Goal: Task Accomplishment & Management: Use online tool/utility

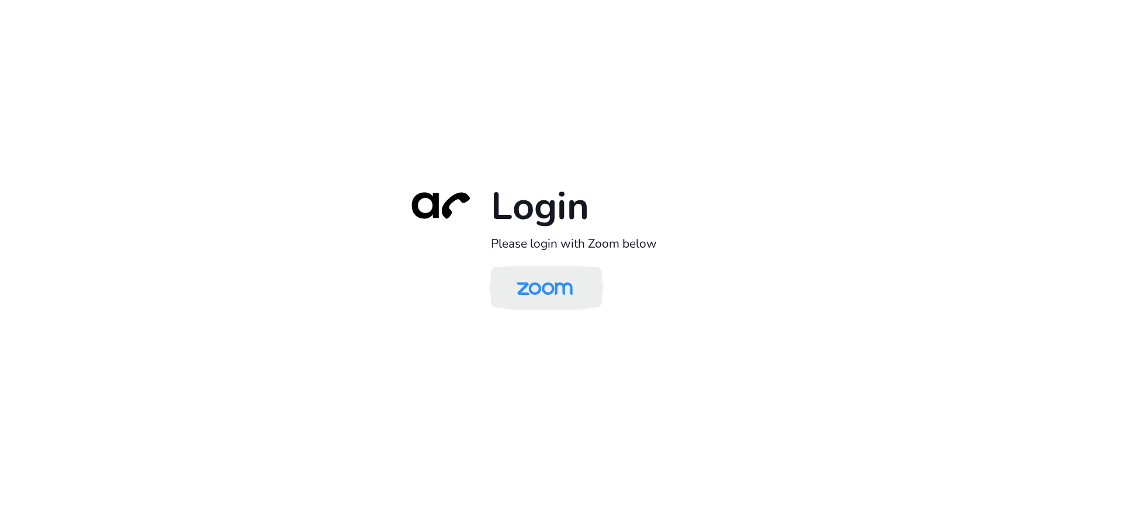
click at [551, 290] on img at bounding box center [544, 288] width 81 height 38
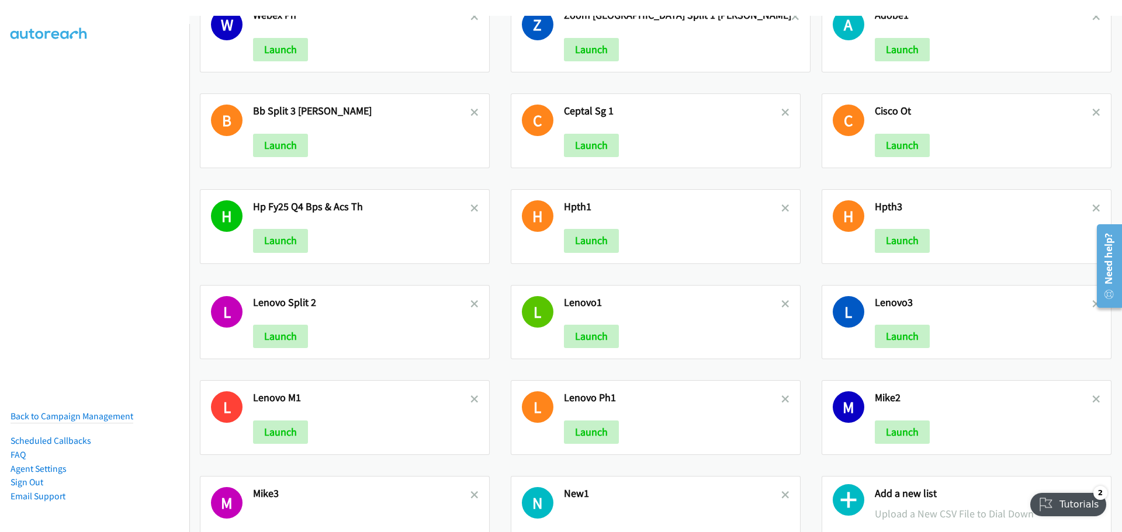
scroll to position [1921, 0]
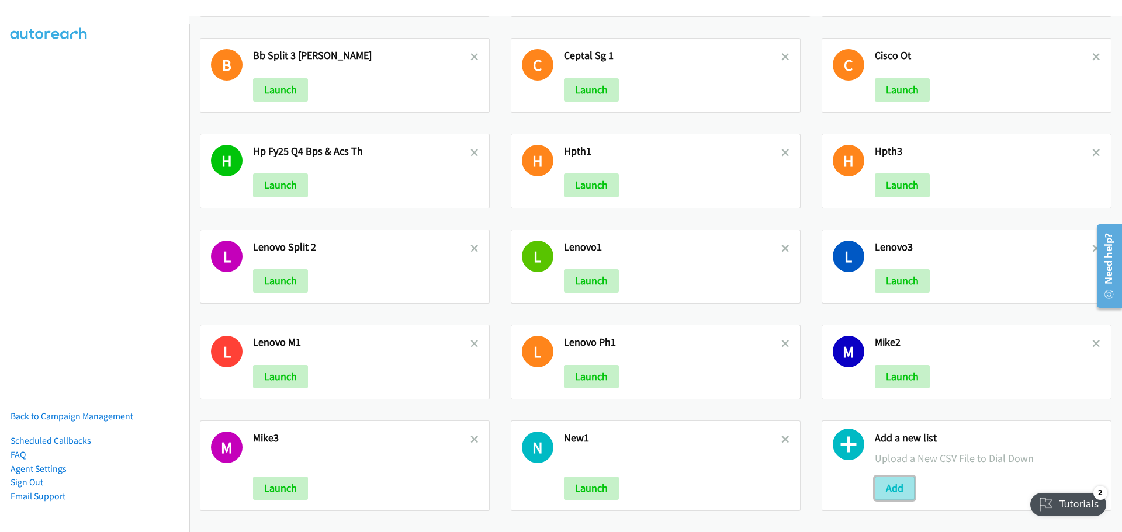
click at [880, 478] on button "Add" at bounding box center [894, 488] width 40 height 23
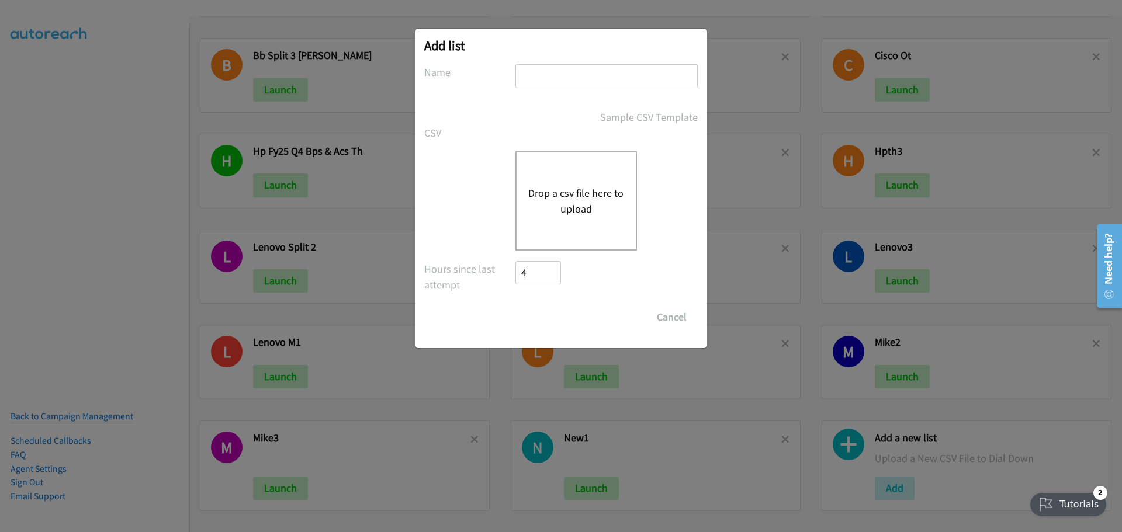
click at [588, 201] on button "Drop a csv file here to upload" at bounding box center [576, 201] width 96 height 32
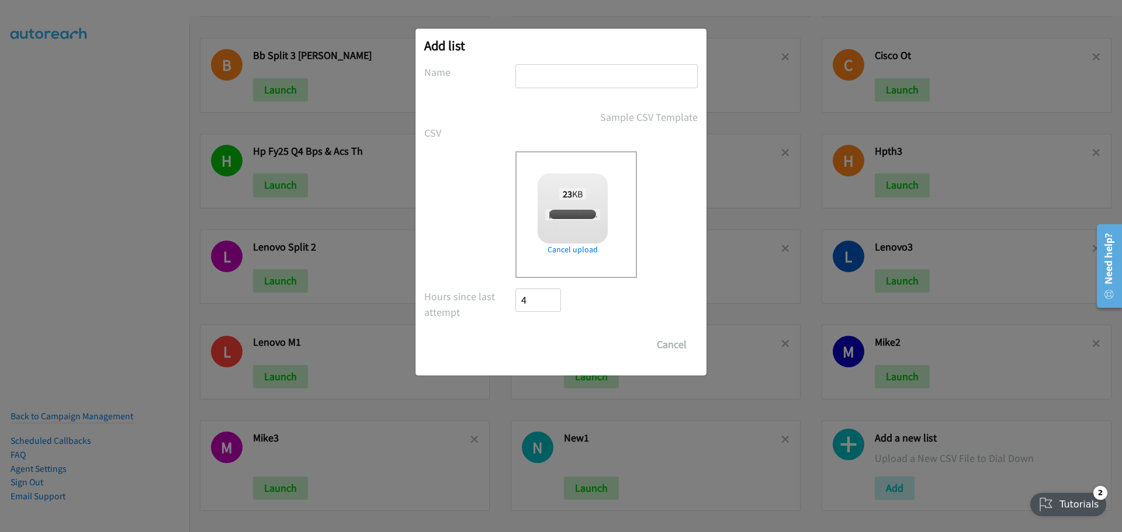
checkbox input "true"
click at [571, 76] on input "text" at bounding box center [606, 76] width 182 height 24
type input "HPDAY3"
click at [555, 345] on input "Save List" at bounding box center [545, 344] width 61 height 23
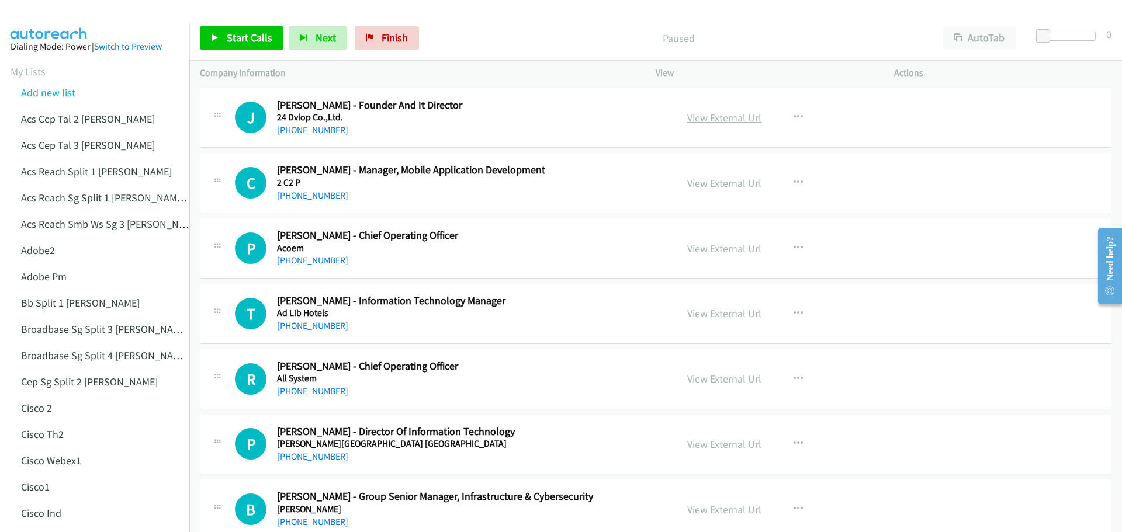
click at [731, 119] on link "View External Url" at bounding box center [724, 117] width 74 height 13
click at [711, 184] on link "View External Url" at bounding box center [724, 182] width 74 height 13
click at [249, 30] on link "Start Calls" at bounding box center [242, 37] width 84 height 23
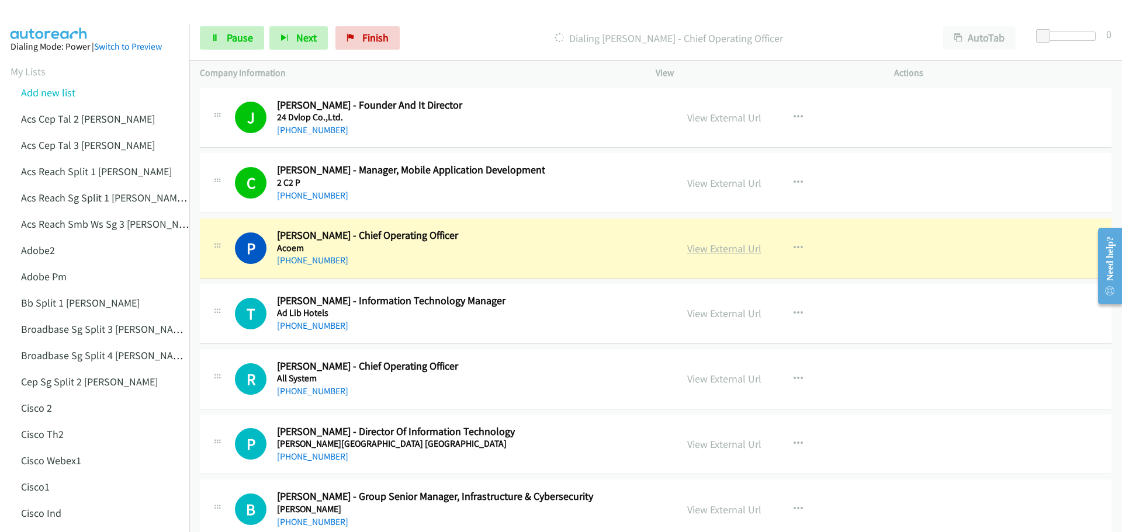
click at [718, 252] on link "View External Url" at bounding box center [724, 248] width 74 height 13
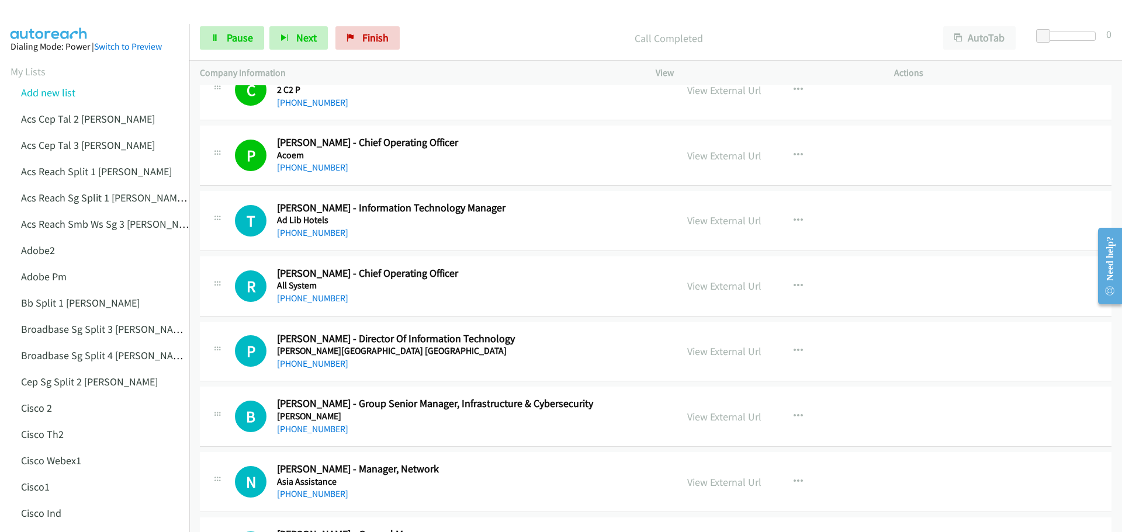
scroll to position [117, 0]
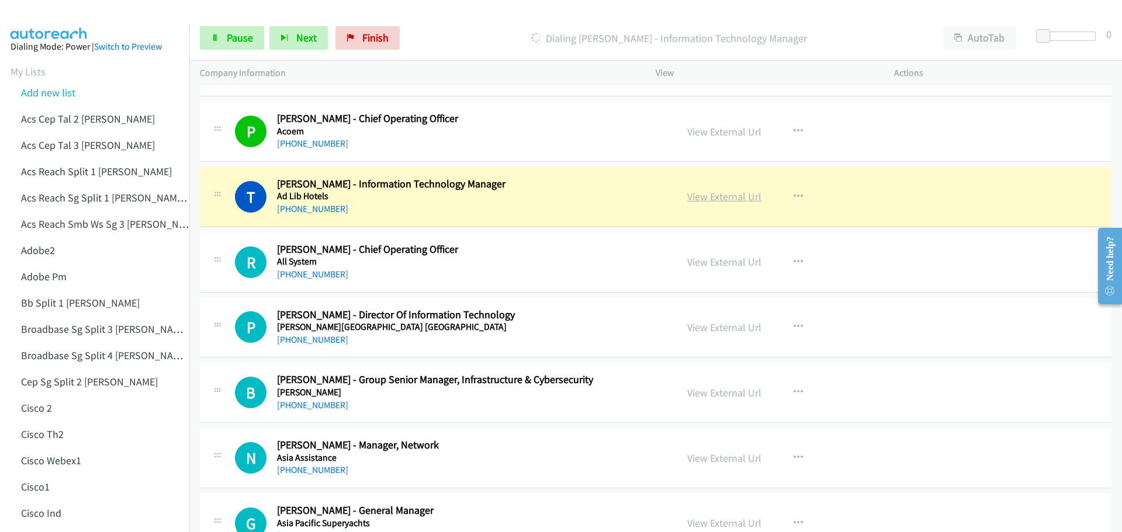
click at [739, 194] on link "View External Url" at bounding box center [724, 196] width 74 height 13
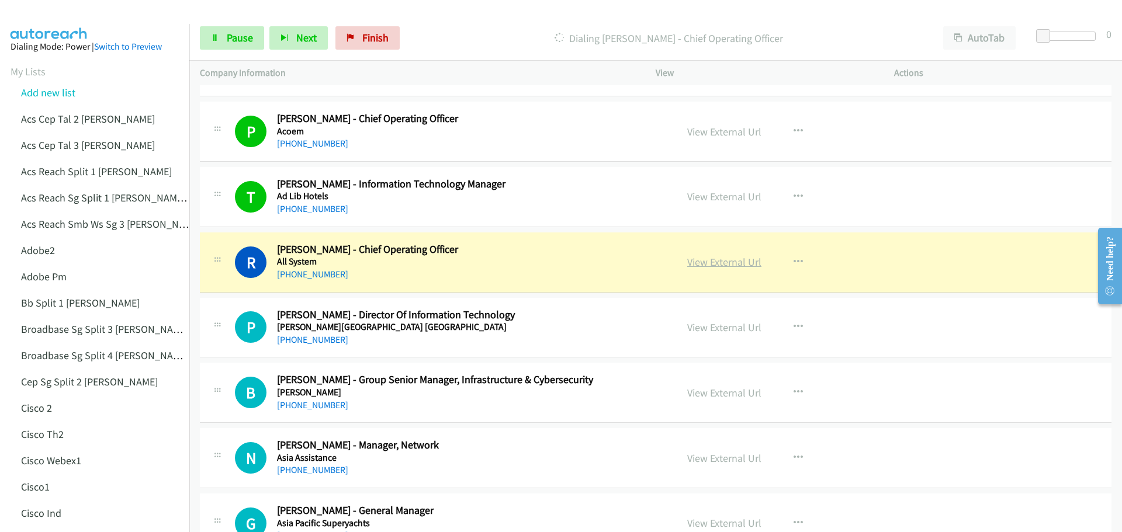
click at [702, 265] on link "View External Url" at bounding box center [724, 261] width 74 height 13
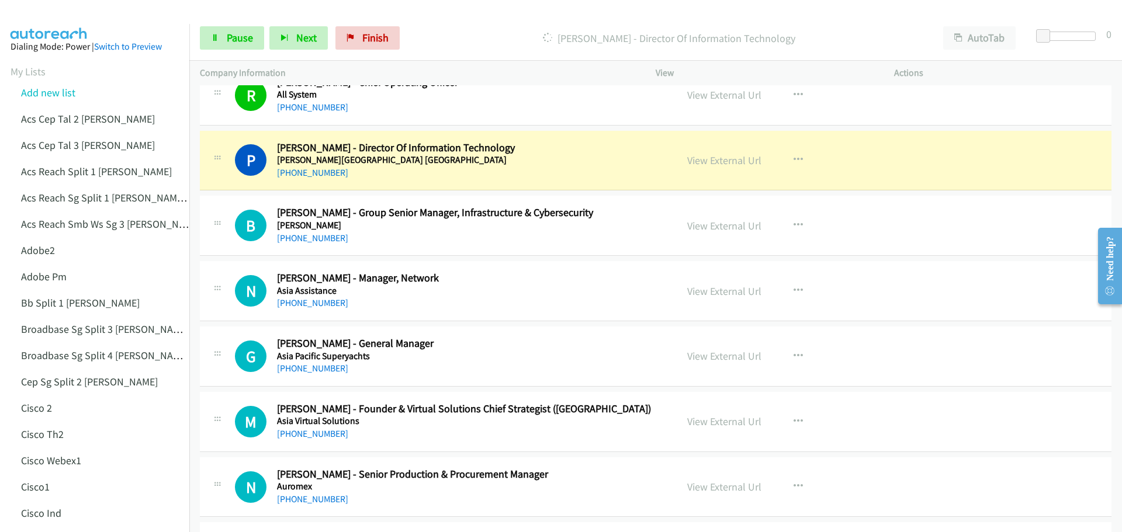
scroll to position [292, 0]
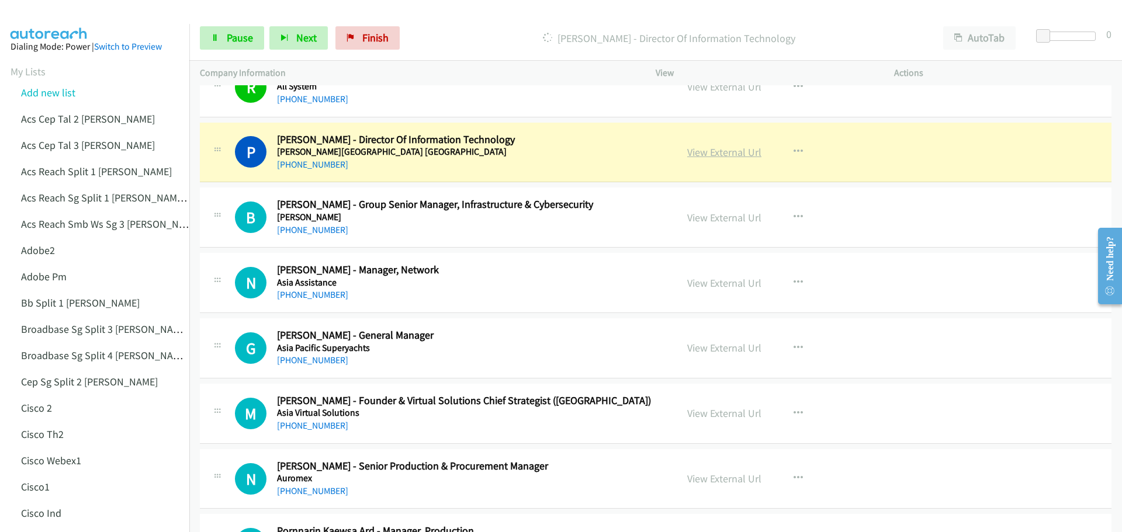
click at [711, 154] on link "View External Url" at bounding box center [724, 151] width 74 height 13
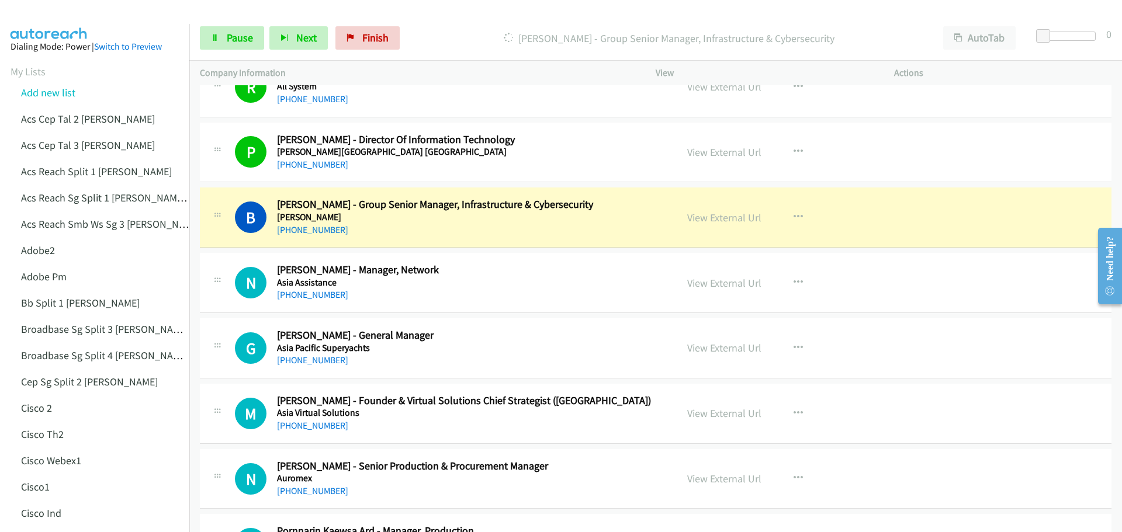
click at [714, 224] on div "View External Url" at bounding box center [724, 218] width 74 height 16
click at [716, 218] on link "View External Url" at bounding box center [724, 217] width 74 height 13
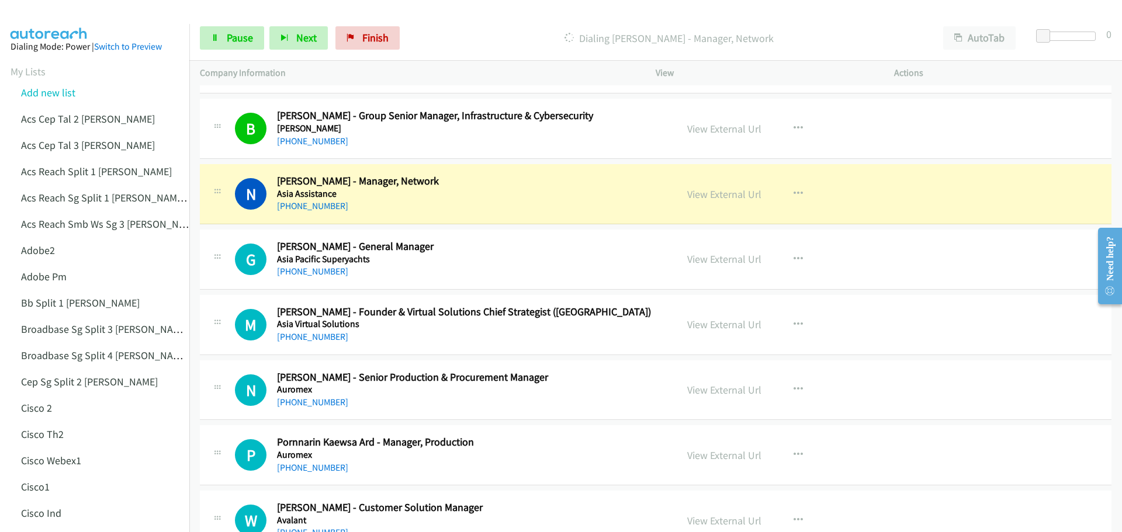
scroll to position [409, 0]
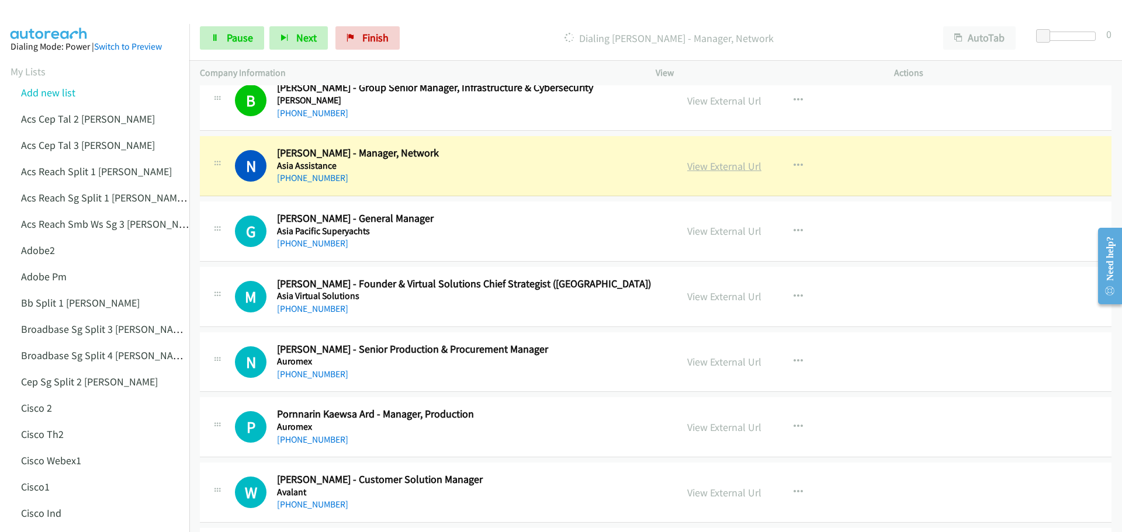
click at [716, 168] on link "View External Url" at bounding box center [724, 165] width 74 height 13
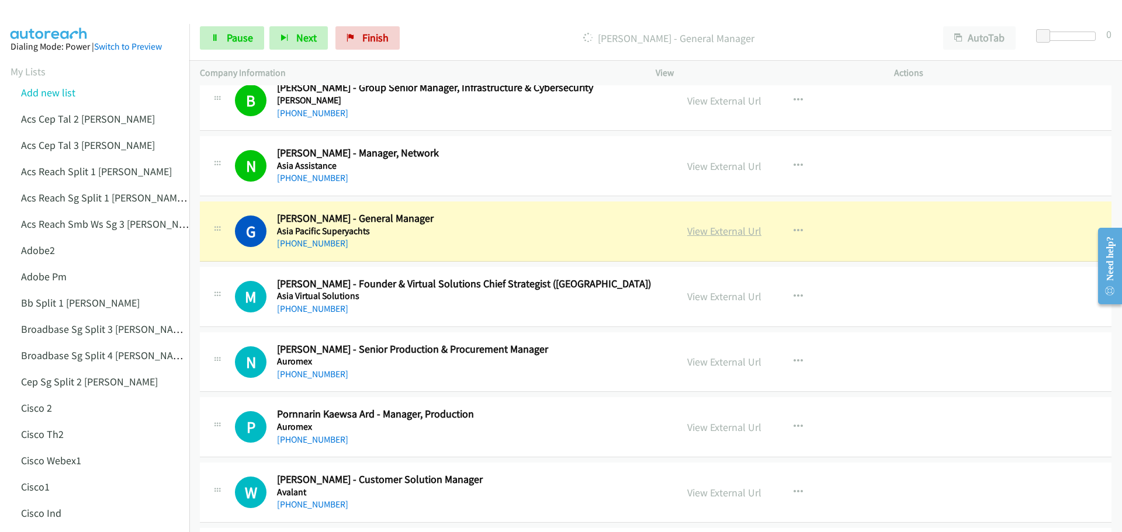
click at [713, 230] on link "View External Url" at bounding box center [724, 230] width 74 height 13
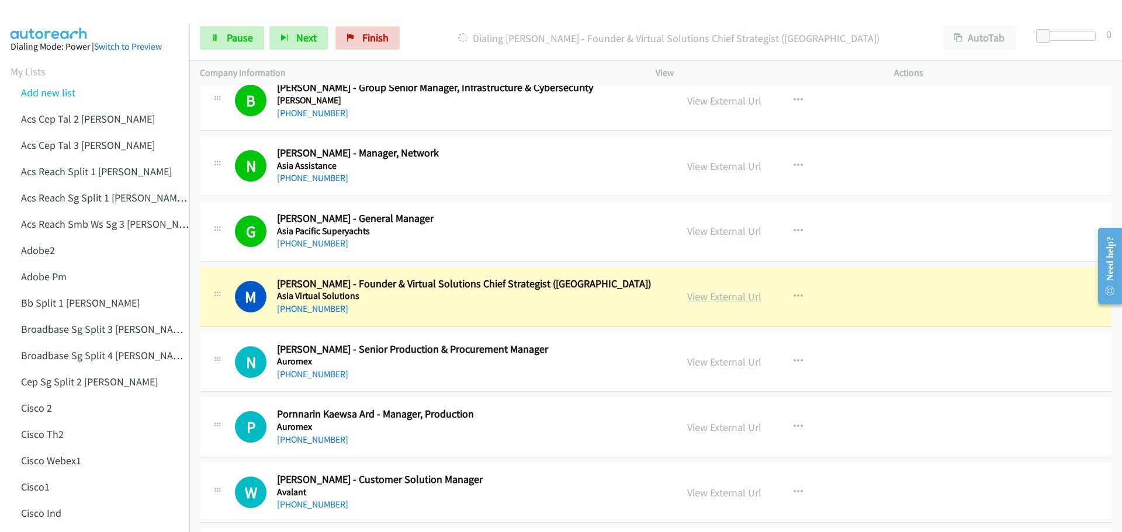
click at [721, 298] on link "View External Url" at bounding box center [724, 296] width 74 height 13
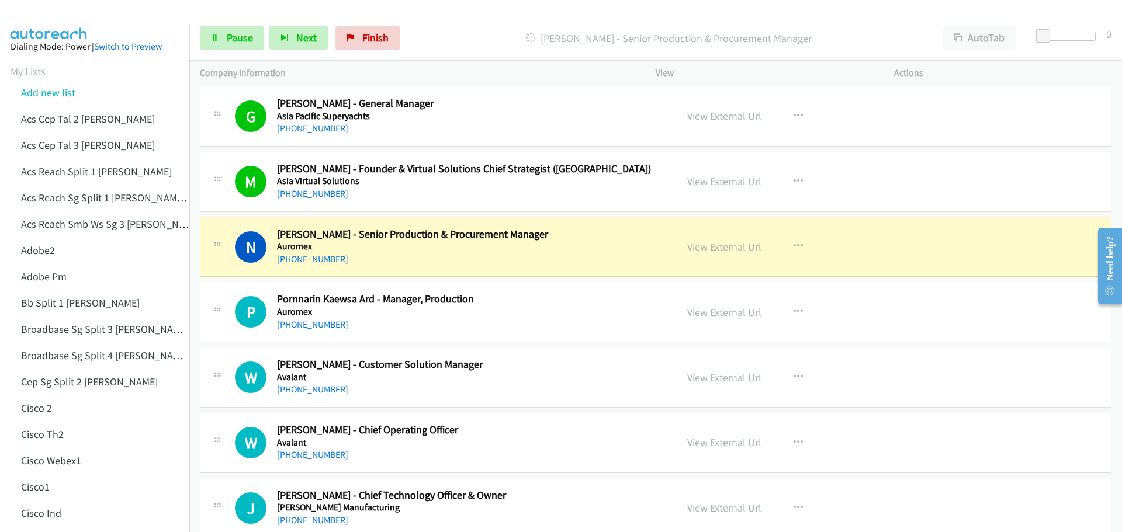
scroll to position [526, 0]
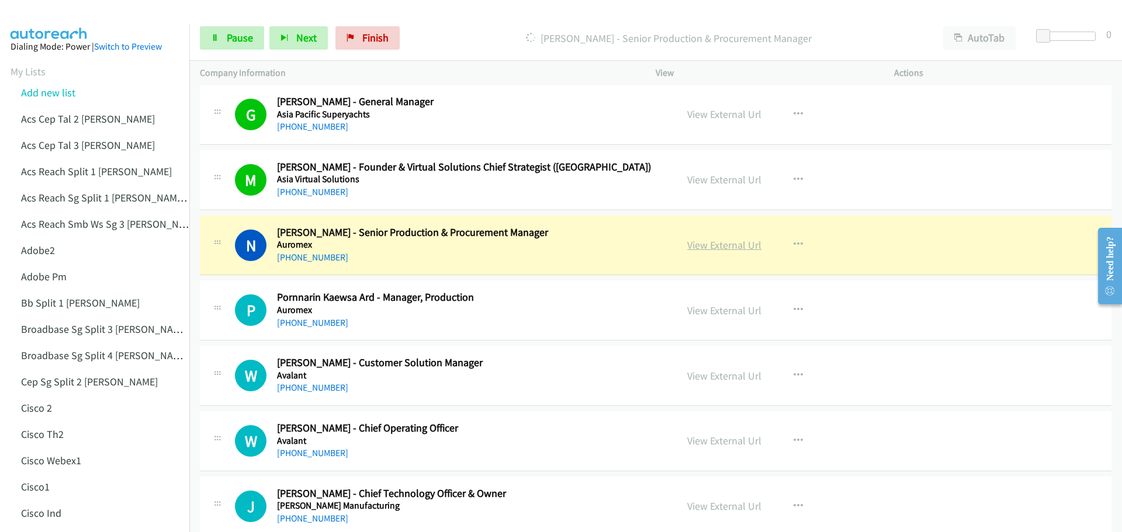
click at [704, 245] on link "View External Url" at bounding box center [724, 244] width 74 height 13
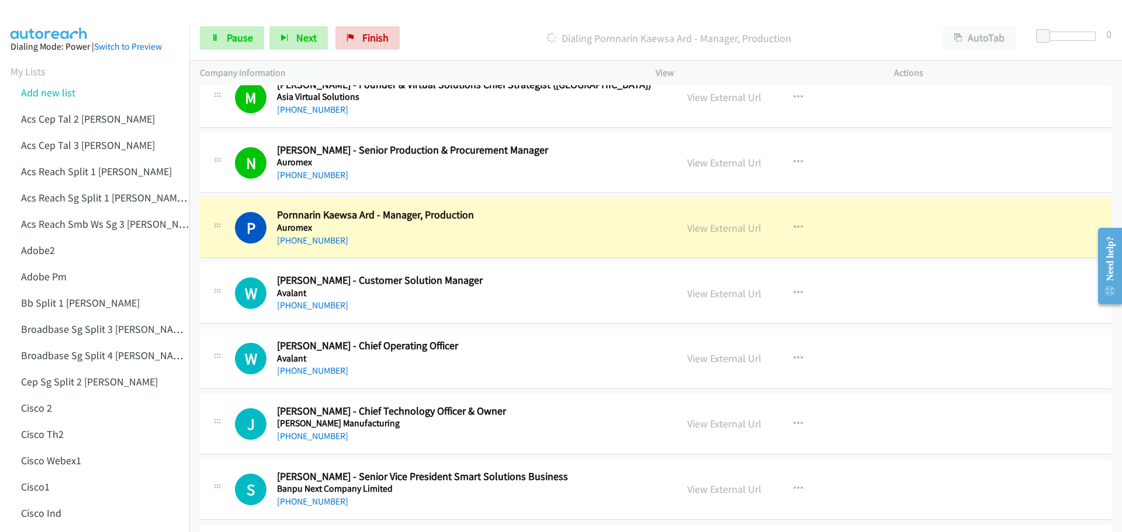
scroll to position [643, 0]
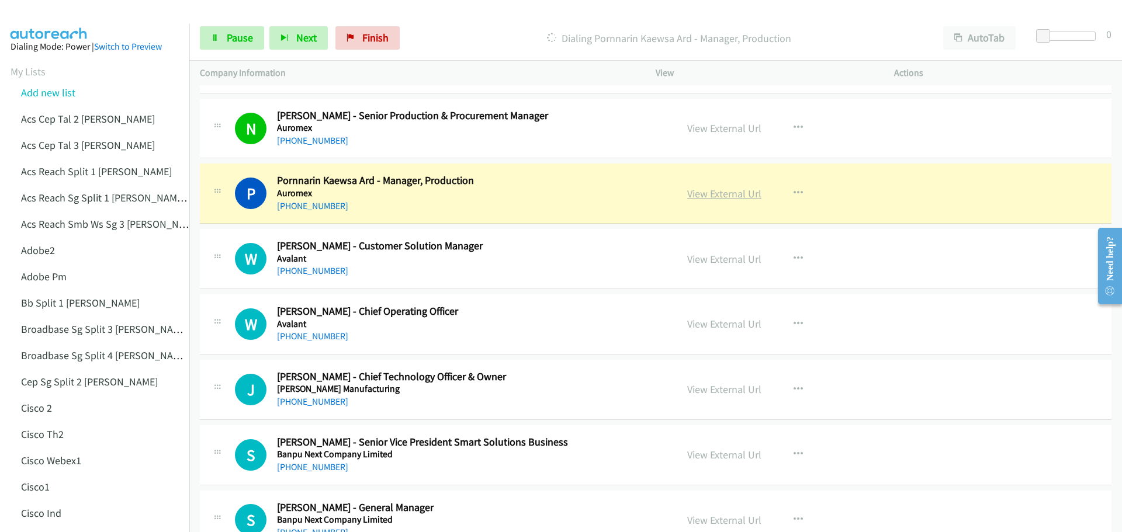
click at [714, 192] on link "View External Url" at bounding box center [724, 193] width 74 height 13
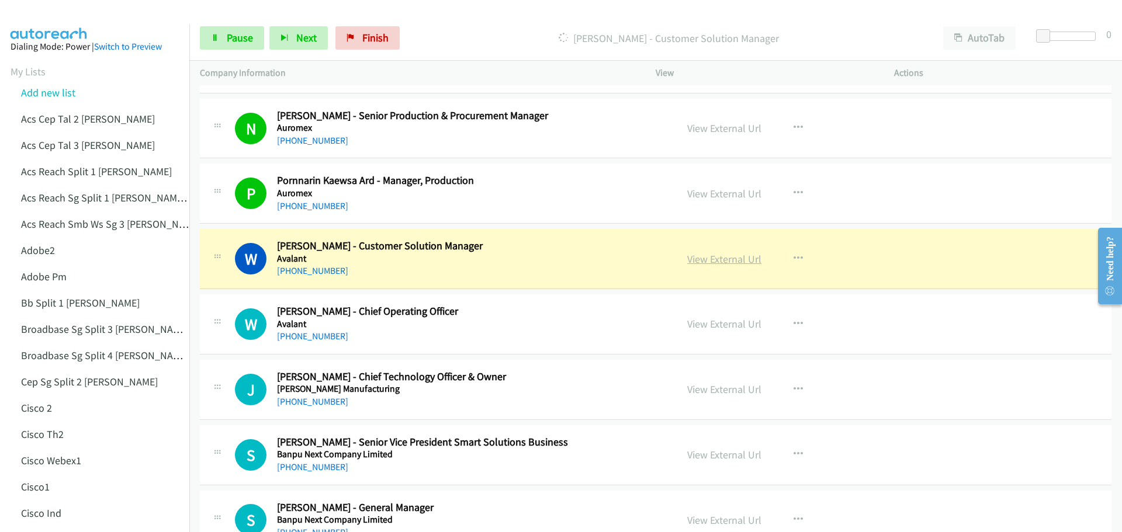
click at [730, 259] on link "View External Url" at bounding box center [724, 258] width 74 height 13
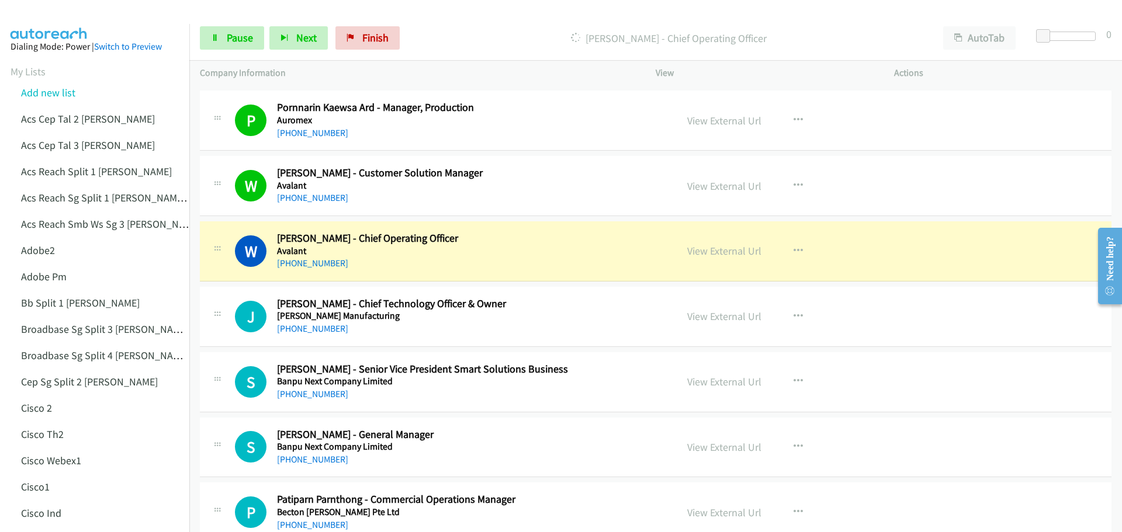
scroll to position [759, 0]
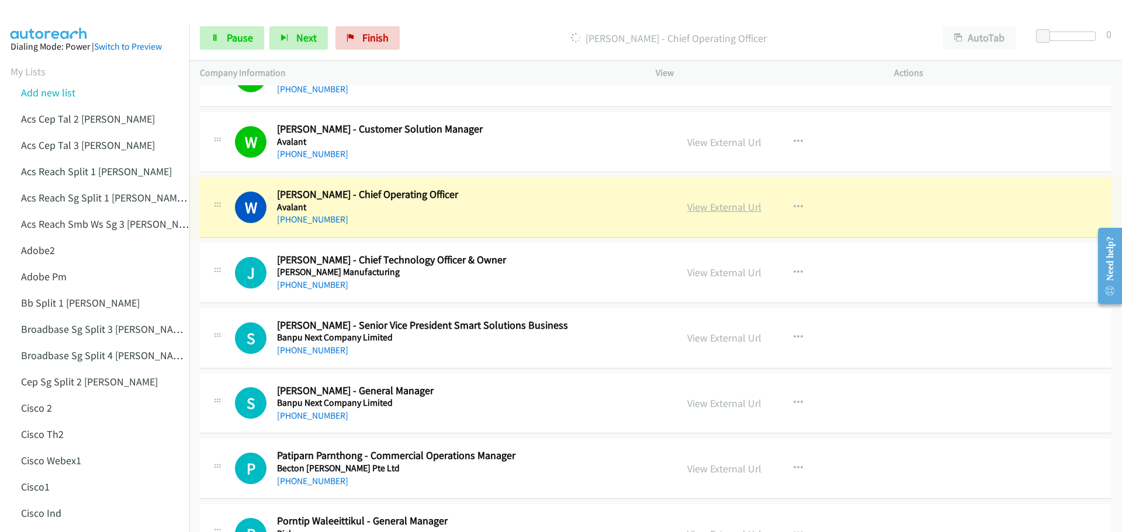
click at [730, 207] on link "View External Url" at bounding box center [724, 206] width 74 height 13
click at [719, 207] on link "View External Url" at bounding box center [724, 206] width 74 height 13
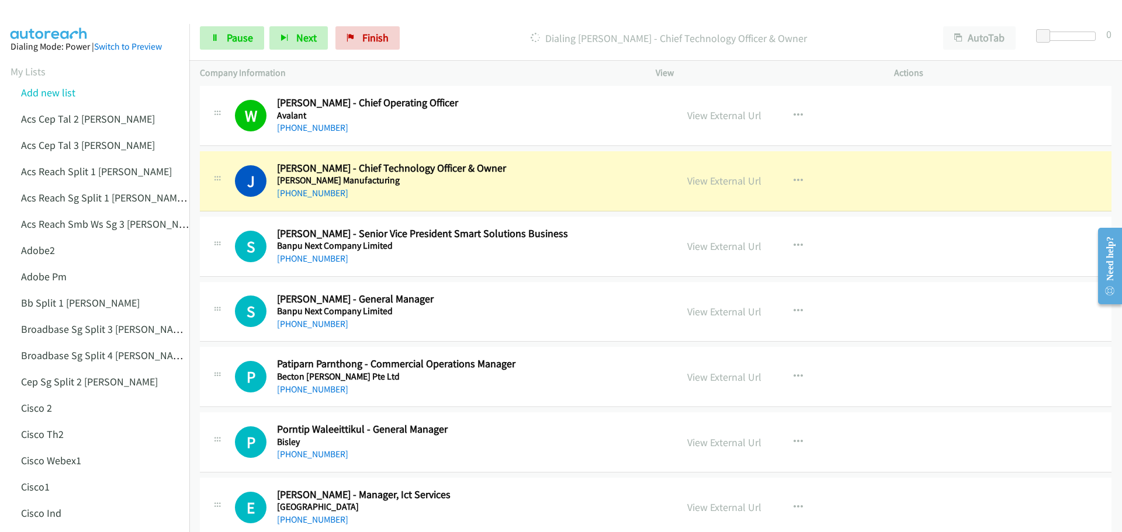
scroll to position [876, 0]
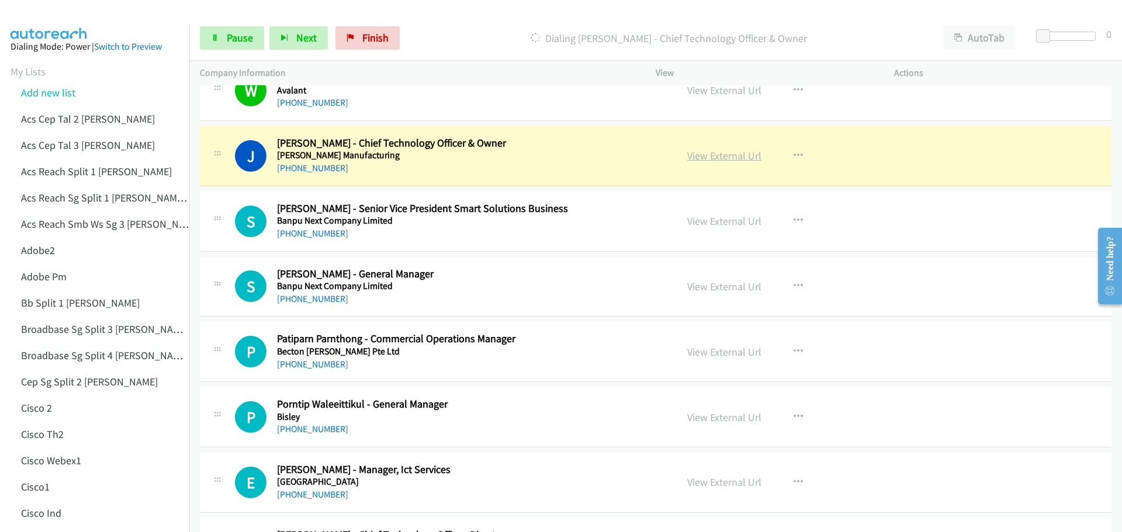
click at [728, 151] on link "View External Url" at bounding box center [724, 155] width 74 height 13
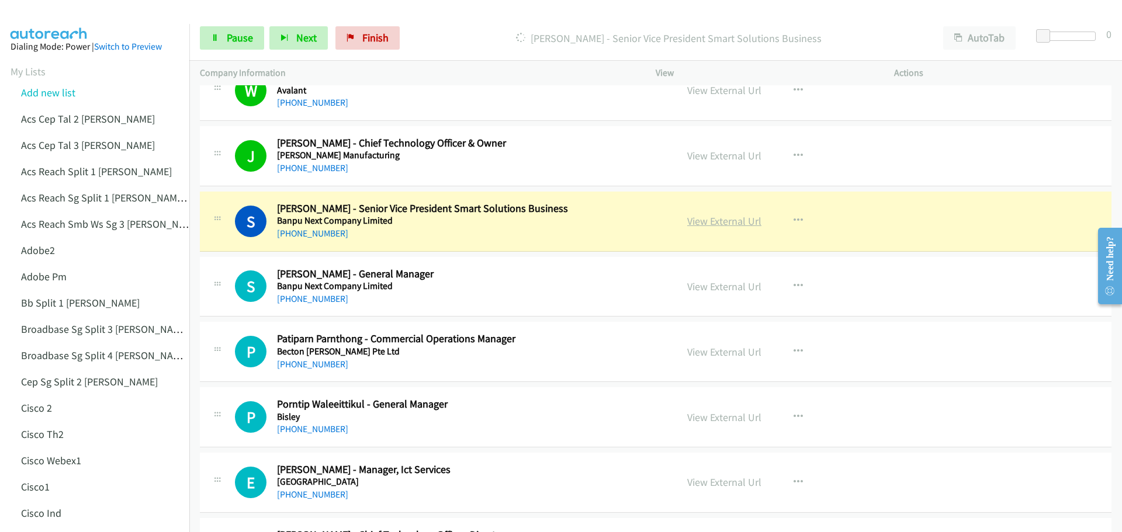
click at [710, 225] on link "View External Url" at bounding box center [724, 220] width 74 height 13
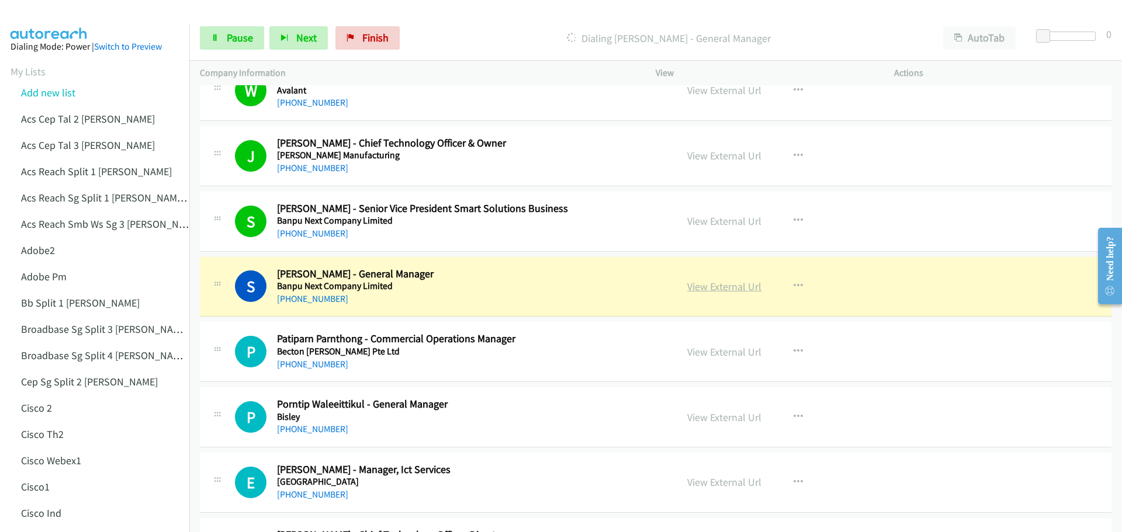
click at [730, 284] on link "View External Url" at bounding box center [724, 286] width 74 height 13
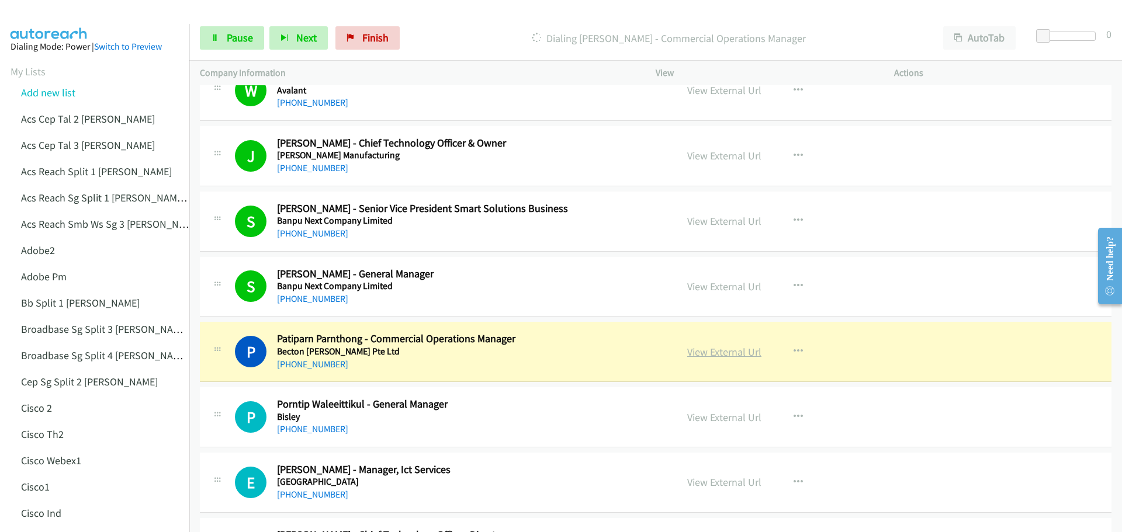
click at [723, 354] on link "View External Url" at bounding box center [724, 351] width 74 height 13
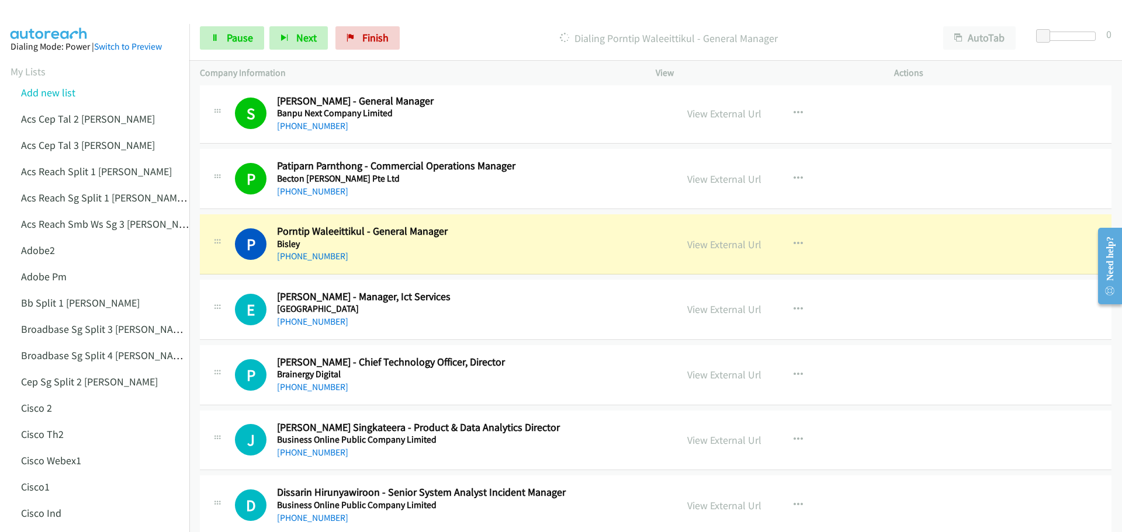
scroll to position [1051, 0]
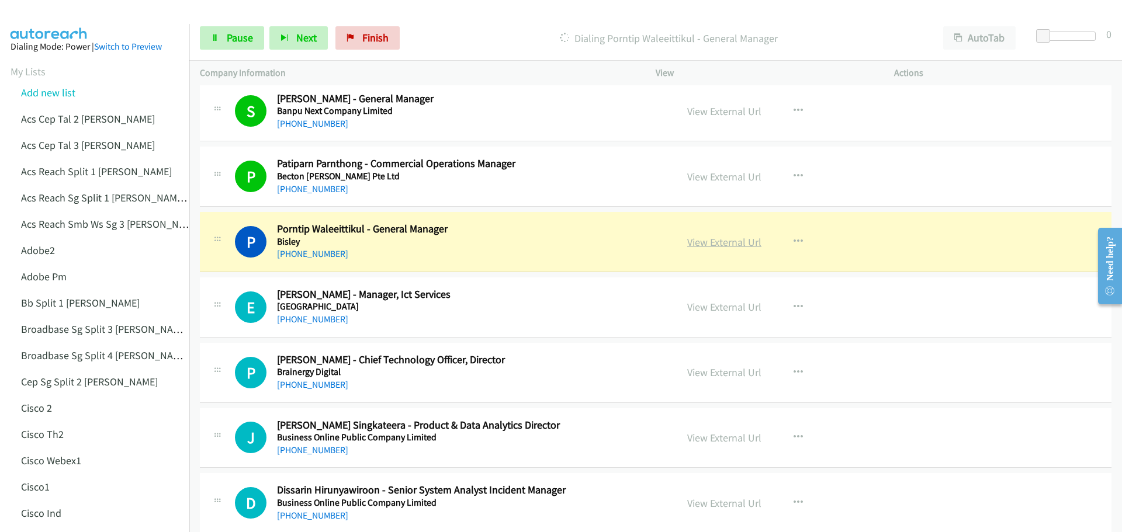
click at [716, 238] on link "View External Url" at bounding box center [724, 241] width 74 height 13
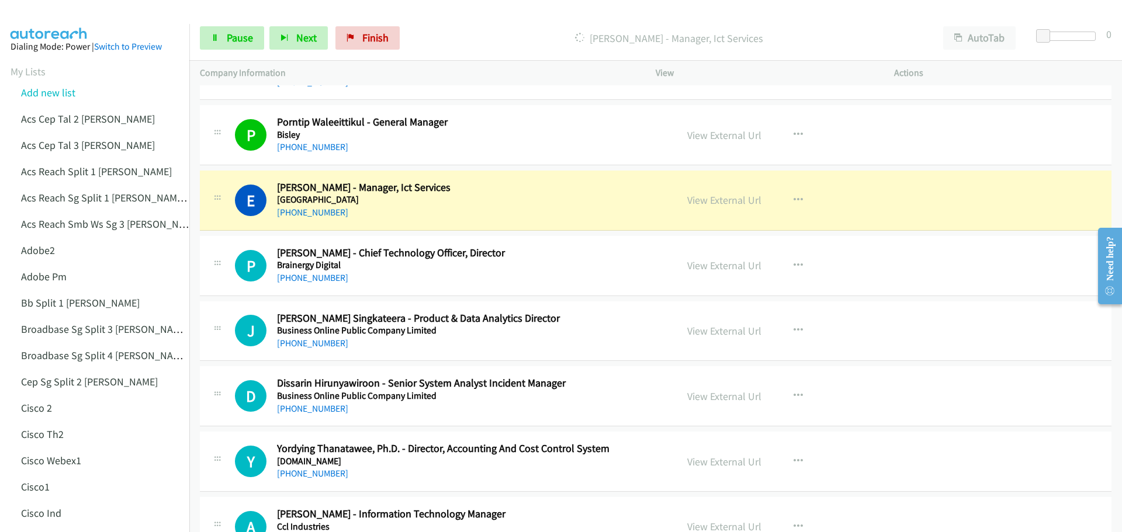
scroll to position [1168, 0]
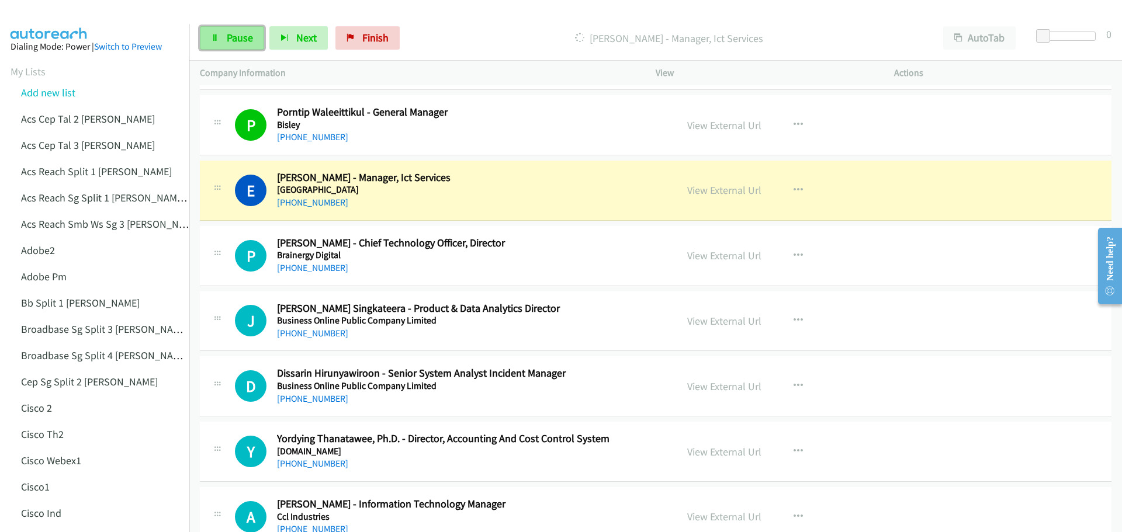
click at [229, 41] on span "Pause" at bounding box center [240, 37] width 26 height 13
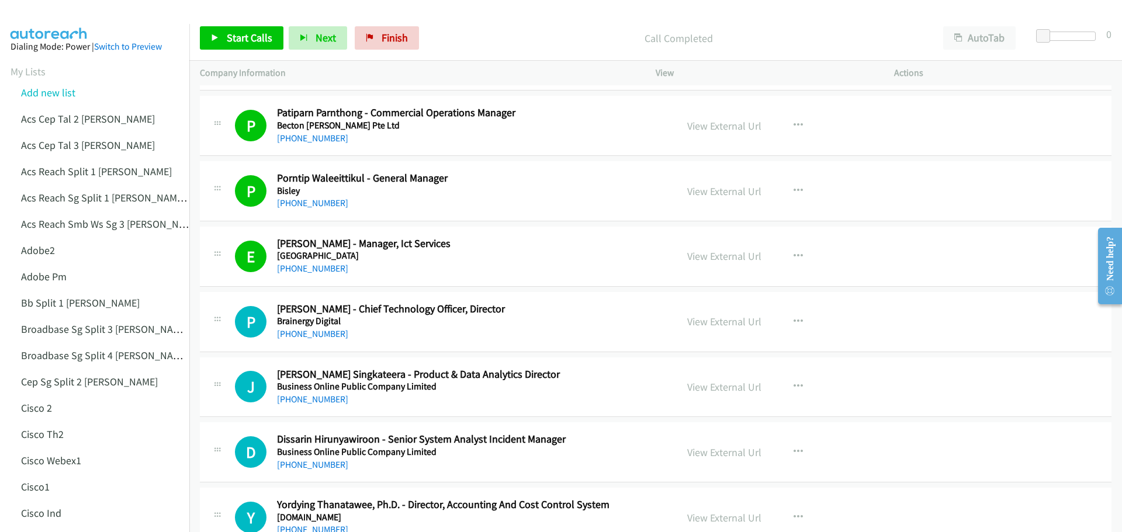
scroll to position [1051, 0]
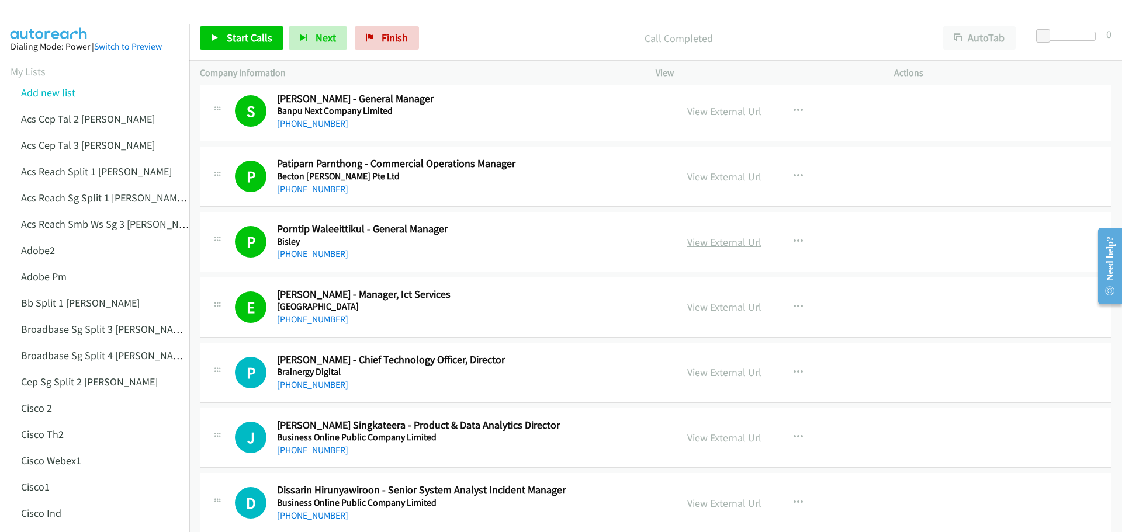
click at [744, 247] on link "View External Url" at bounding box center [724, 241] width 74 height 13
click at [735, 310] on link "View External Url" at bounding box center [724, 306] width 74 height 13
click at [254, 33] on span "Start Calls" at bounding box center [250, 37] width 46 height 13
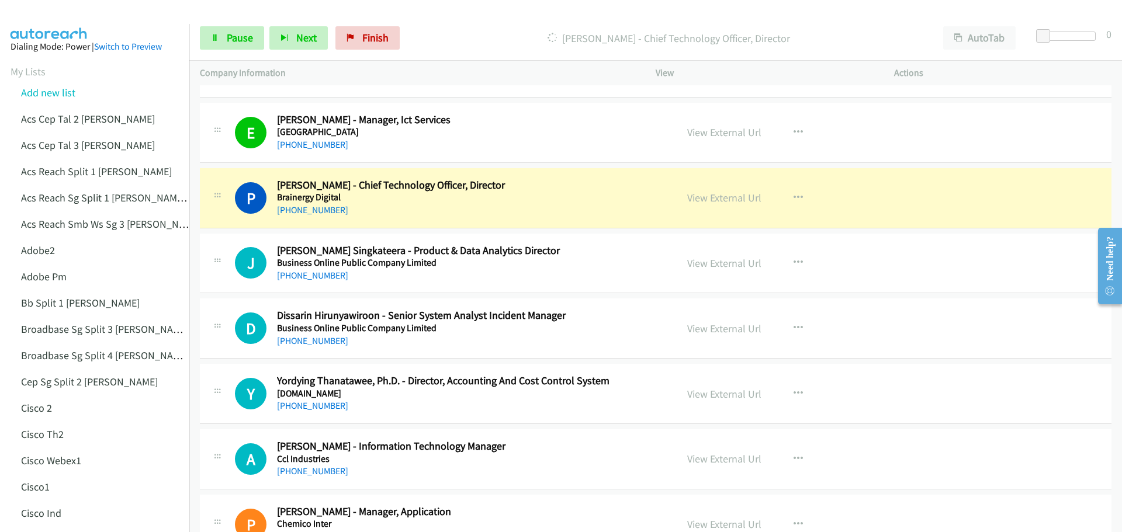
scroll to position [1227, 0]
click at [705, 196] on link "View External Url" at bounding box center [724, 196] width 74 height 13
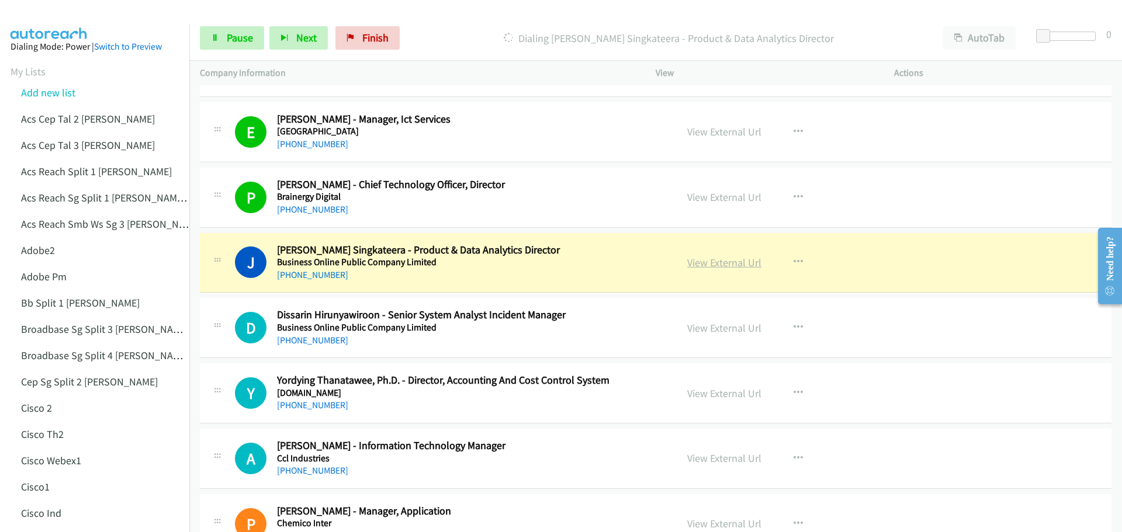
click at [725, 266] on link "View External Url" at bounding box center [724, 262] width 74 height 13
click at [236, 41] on span "Pause" at bounding box center [240, 37] width 26 height 13
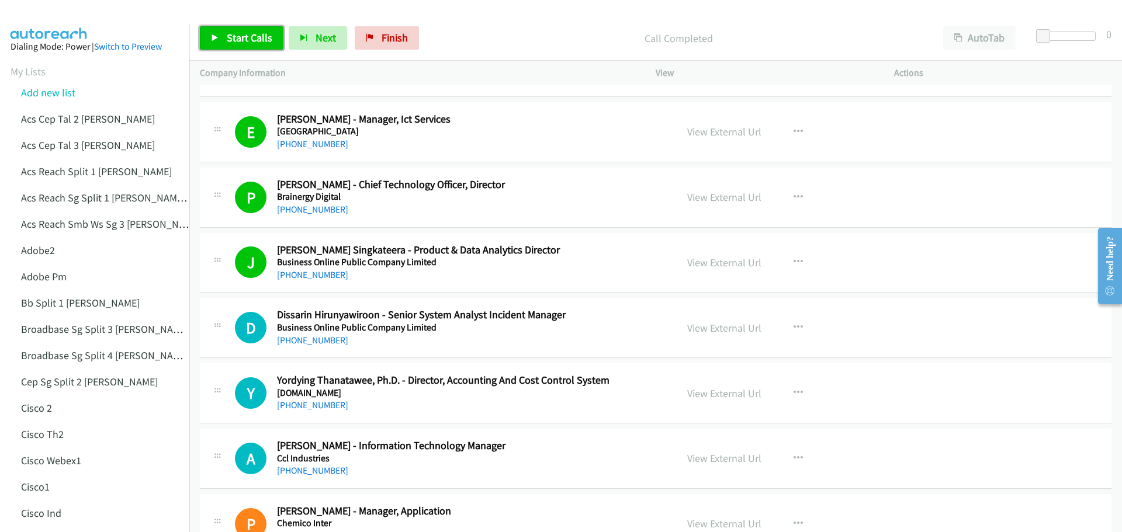
click at [242, 43] on span "Start Calls" at bounding box center [250, 37] width 46 height 13
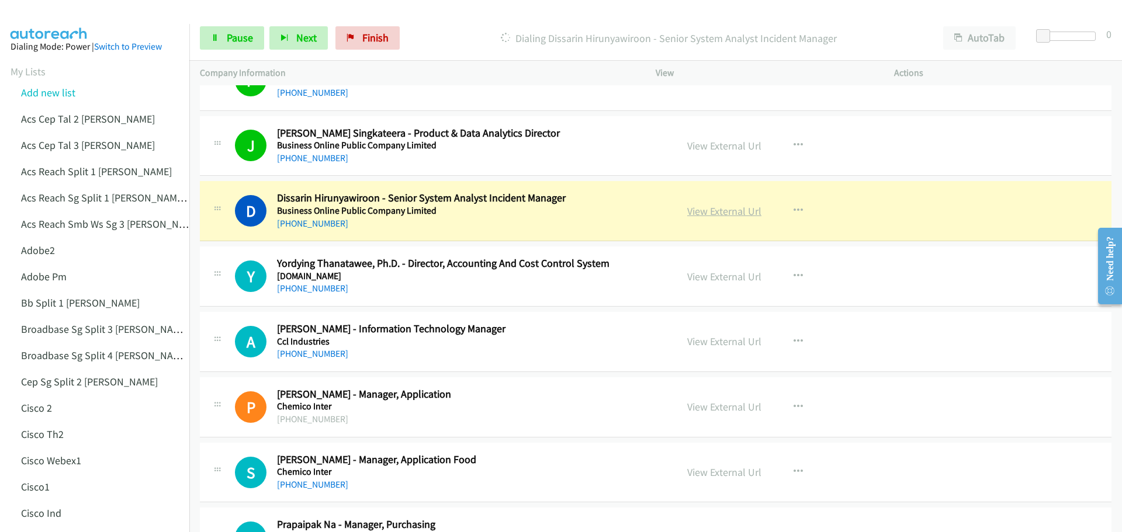
click at [719, 215] on link "View External Url" at bounding box center [724, 210] width 74 height 13
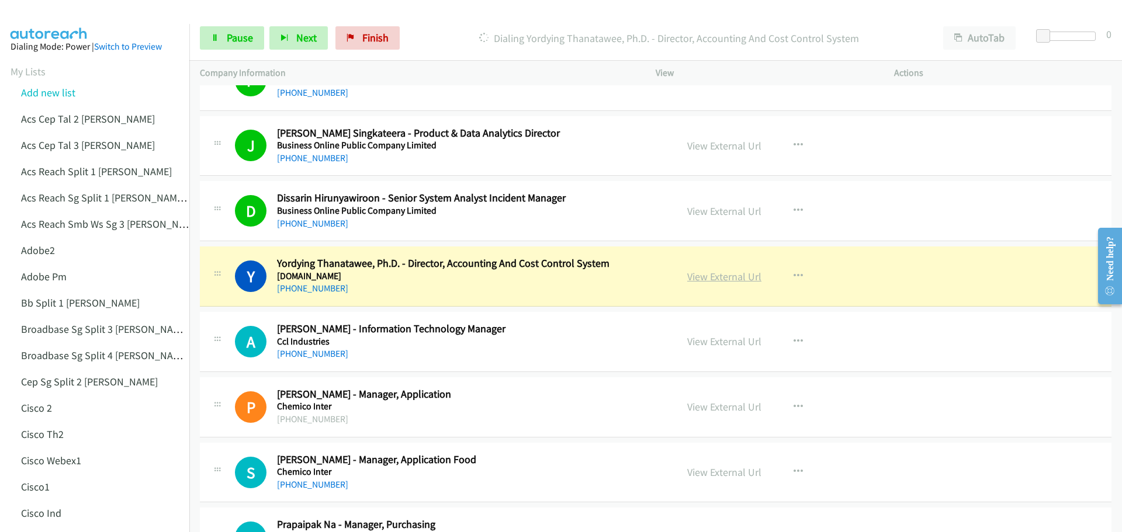
click at [735, 277] on link "View External Url" at bounding box center [724, 276] width 74 height 13
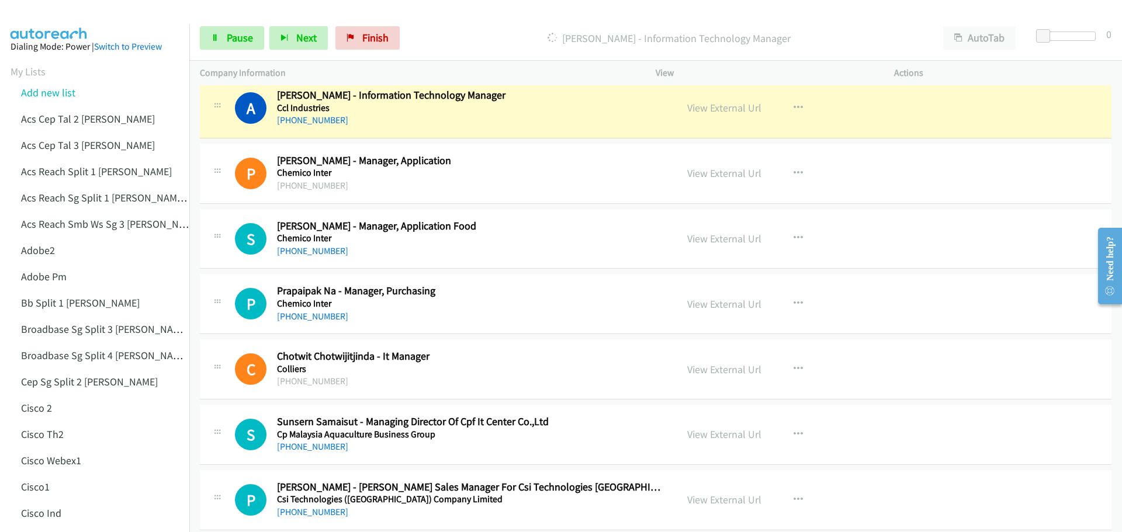
scroll to position [1519, 0]
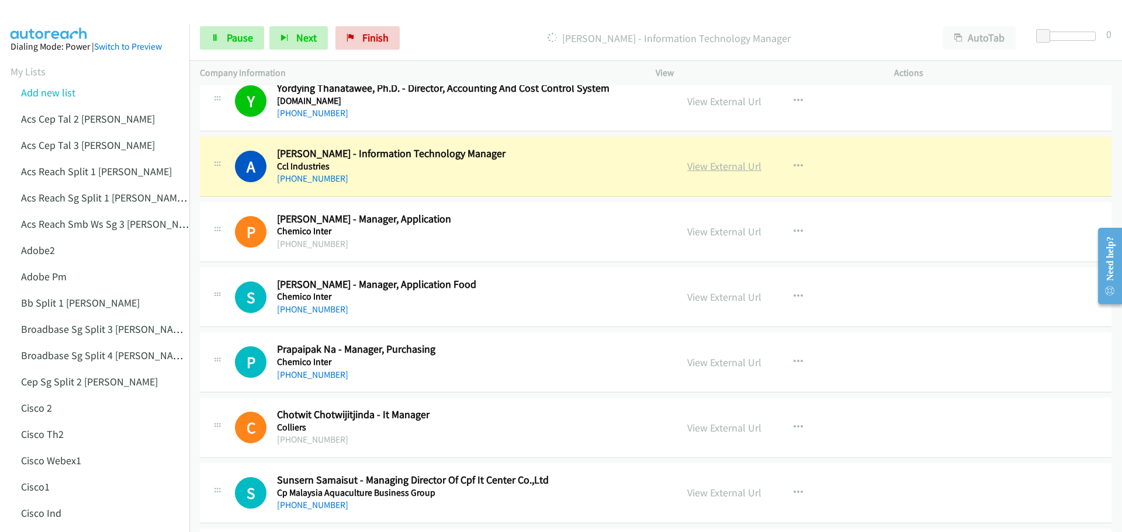
click at [713, 171] on link "View External Url" at bounding box center [724, 165] width 74 height 13
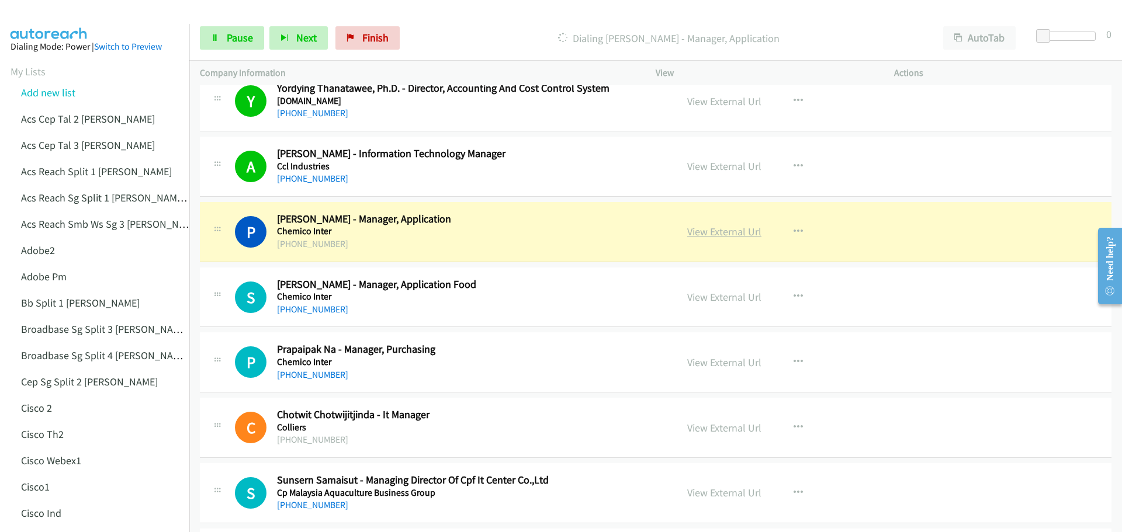
click at [710, 226] on link "View External Url" at bounding box center [724, 231] width 74 height 13
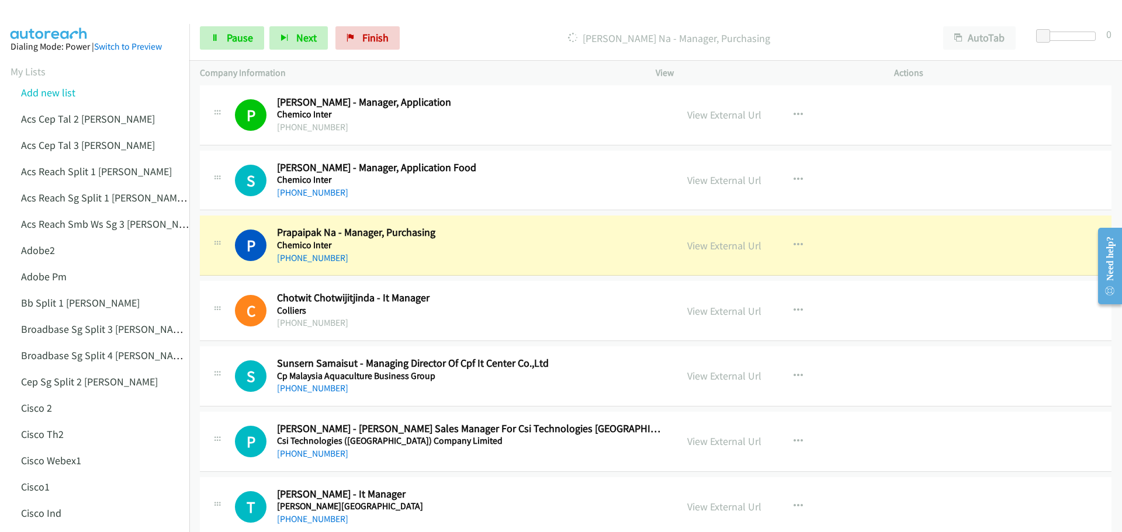
scroll to position [1694, 0]
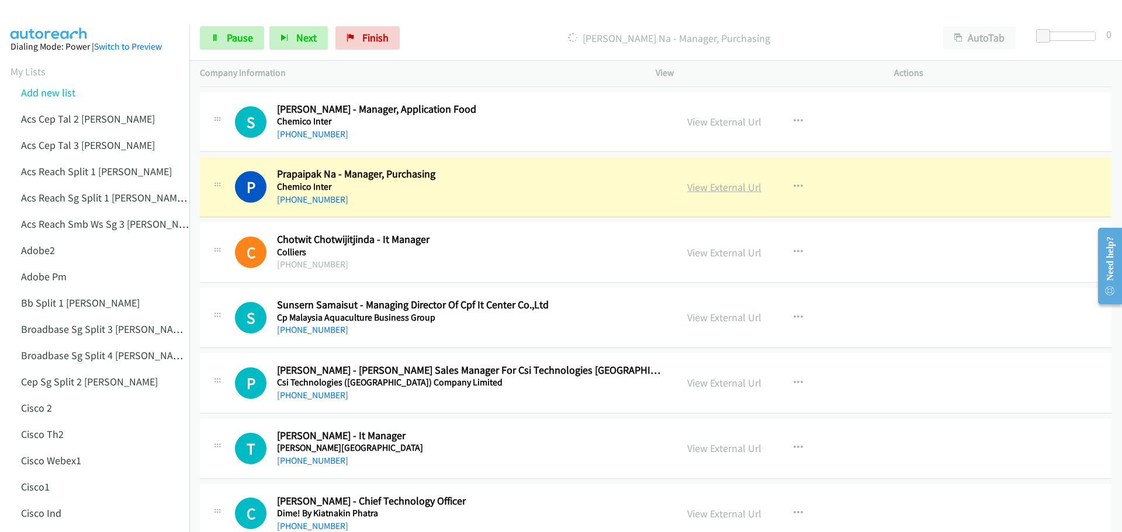
click at [722, 189] on link "View External Url" at bounding box center [724, 186] width 74 height 13
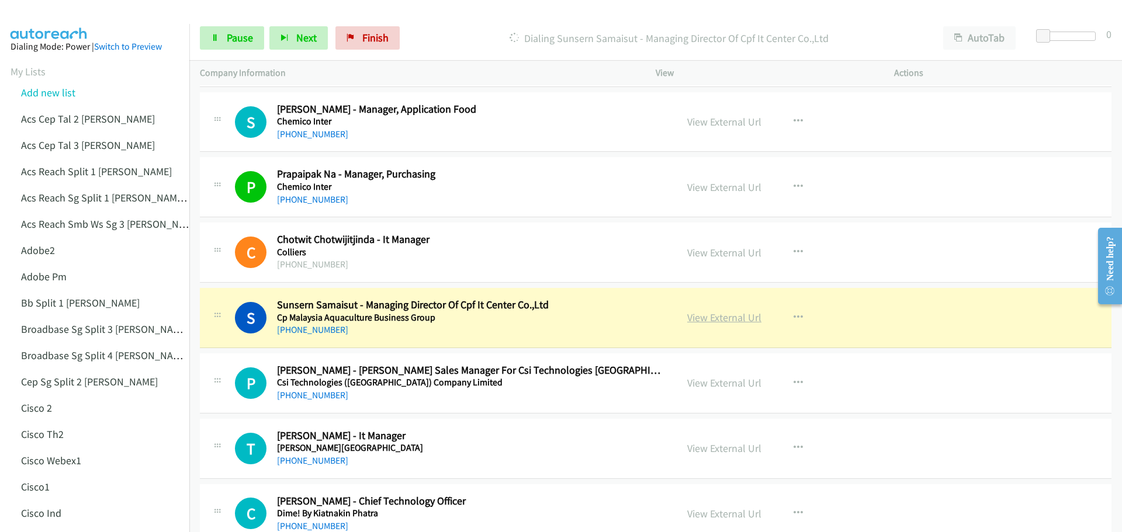
click at [740, 322] on link "View External Url" at bounding box center [724, 317] width 74 height 13
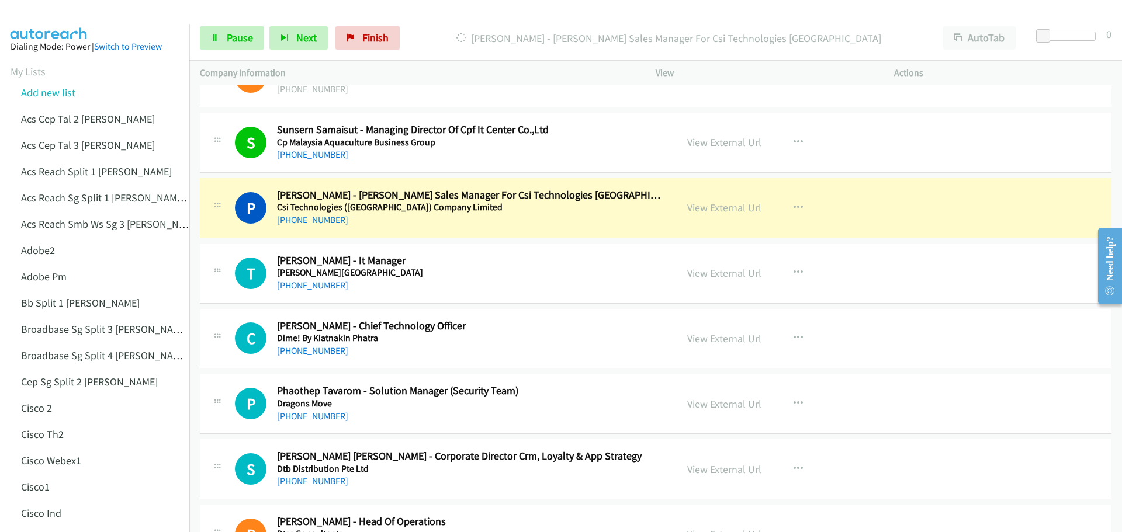
scroll to position [1928, 0]
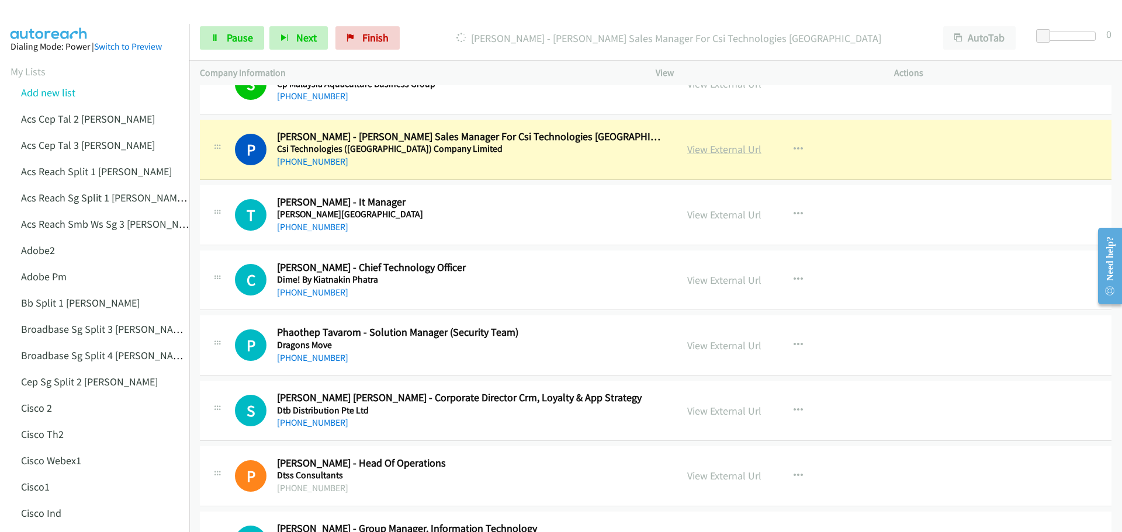
click at [714, 149] on link "View External Url" at bounding box center [724, 149] width 74 height 13
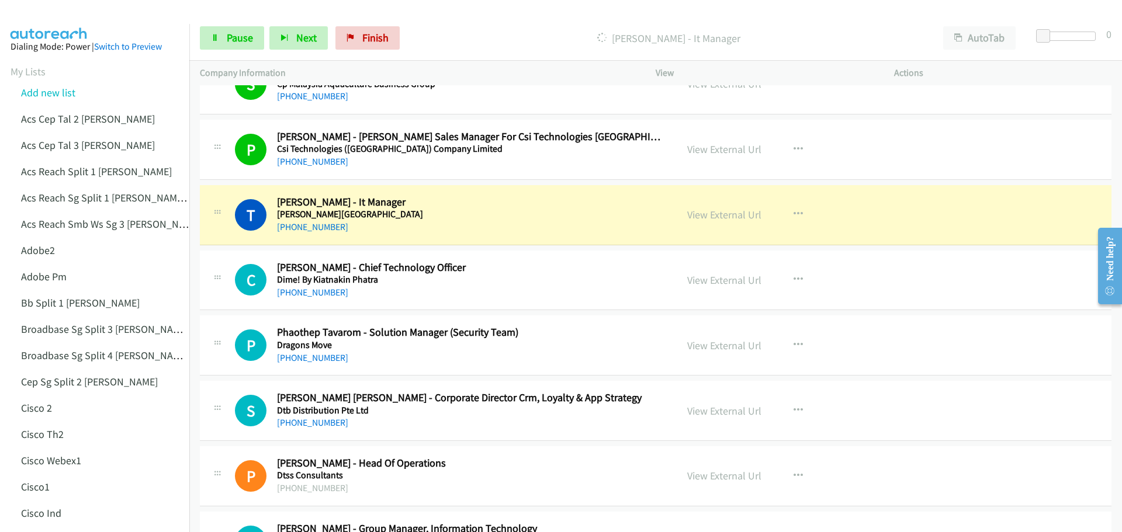
click at [720, 207] on div "View External Url" at bounding box center [724, 215] width 74 height 16
click at [717, 216] on link "View External Url" at bounding box center [724, 214] width 74 height 13
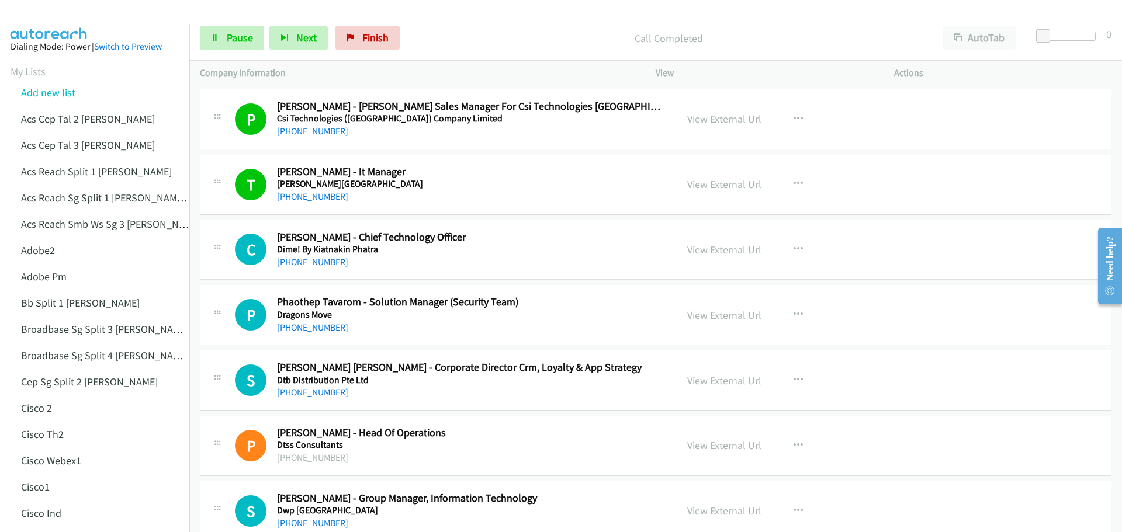
scroll to position [2044, 0]
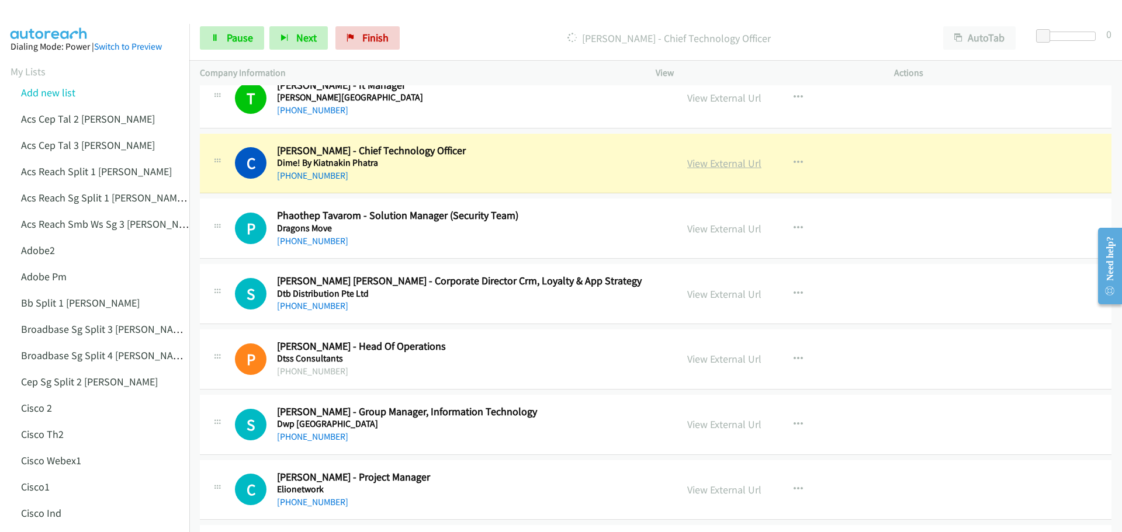
click at [707, 161] on link "View External Url" at bounding box center [724, 163] width 74 height 13
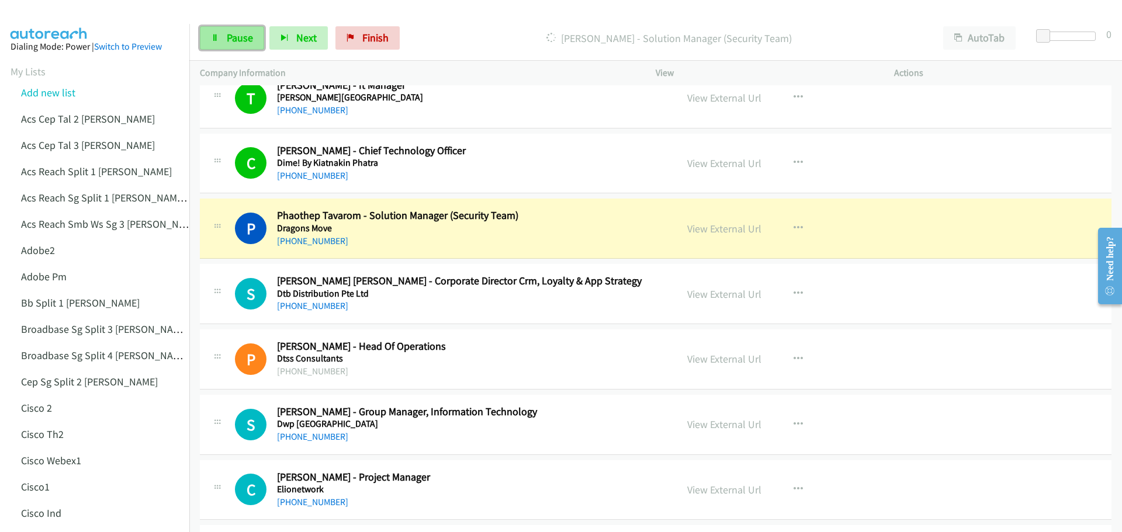
click at [221, 42] on link "Pause" at bounding box center [232, 37] width 64 height 23
click at [711, 234] on link "View External Url" at bounding box center [724, 228] width 74 height 13
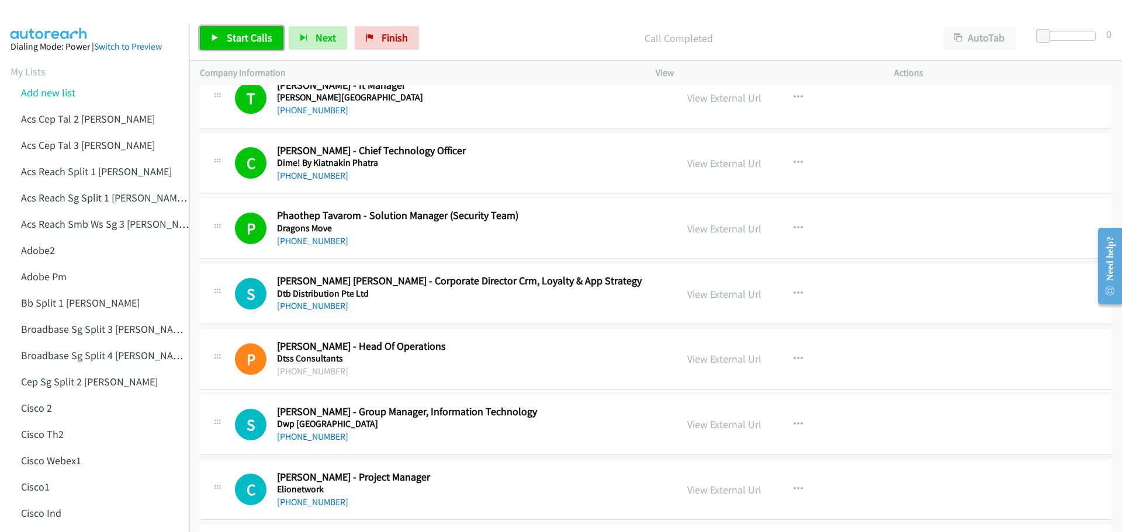
click at [227, 27] on link "Start Calls" at bounding box center [242, 37] width 84 height 23
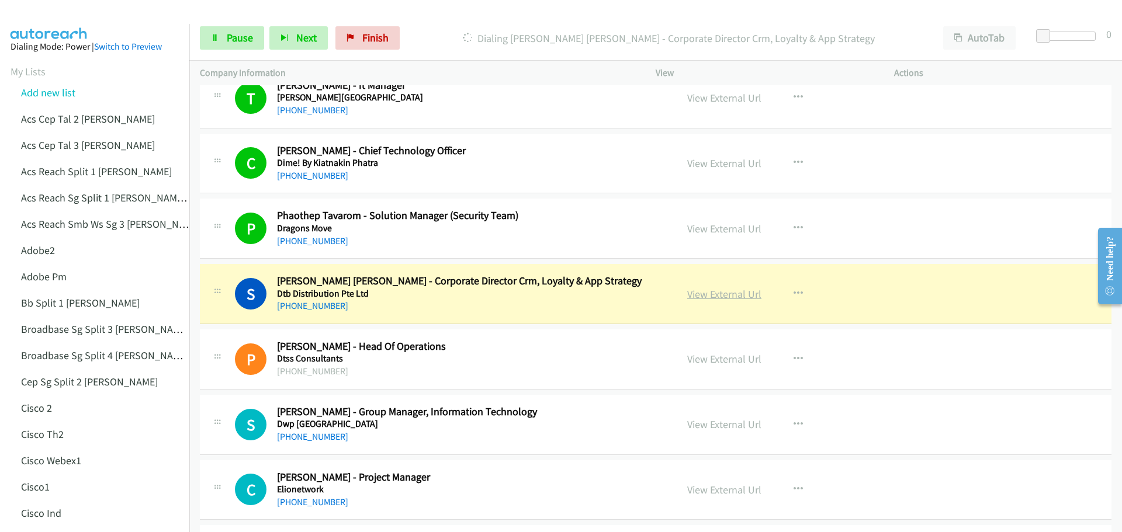
click at [720, 296] on link "View External Url" at bounding box center [724, 293] width 74 height 13
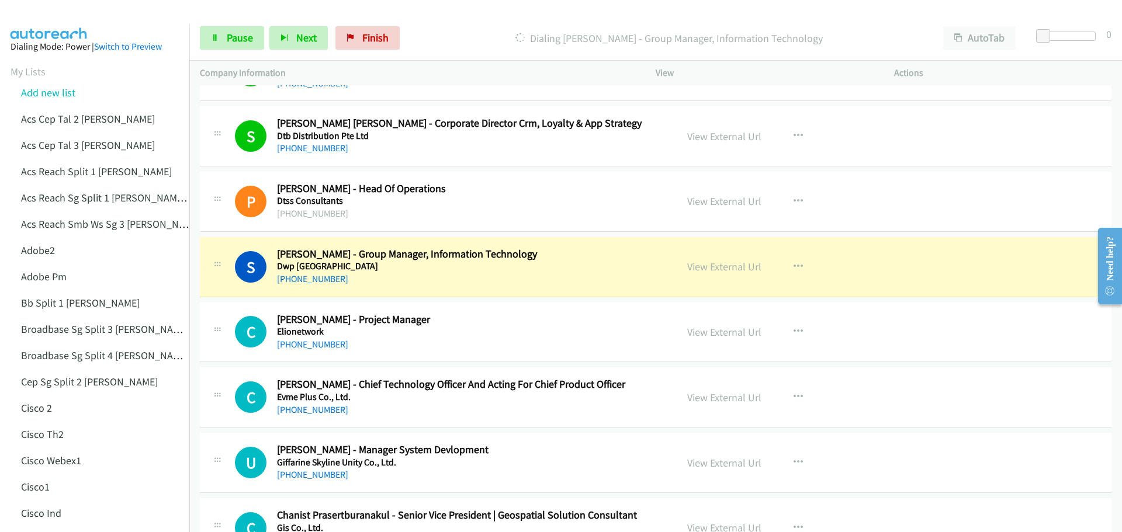
scroll to position [2220, 0]
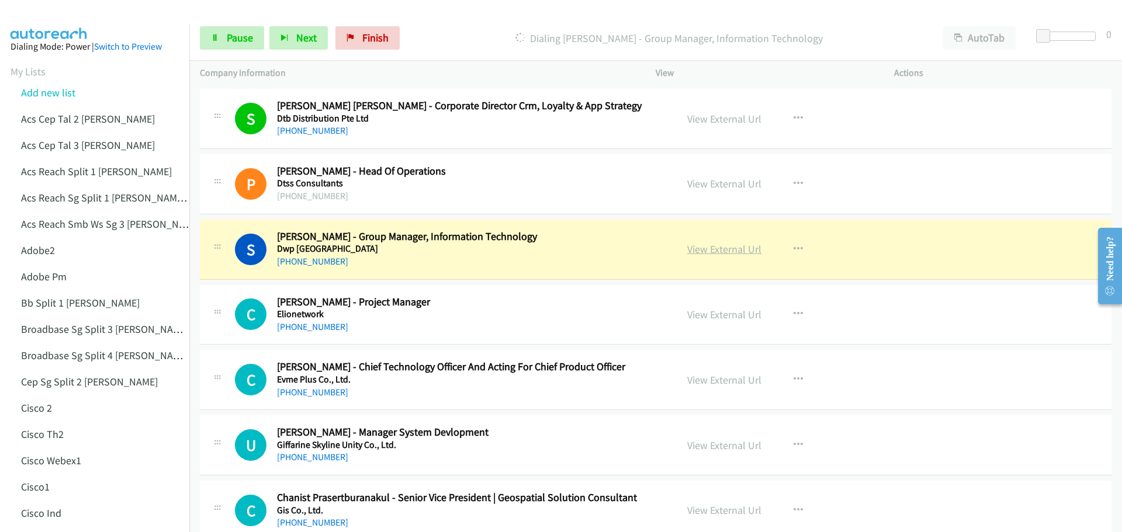
click at [709, 252] on link "View External Url" at bounding box center [724, 248] width 74 height 13
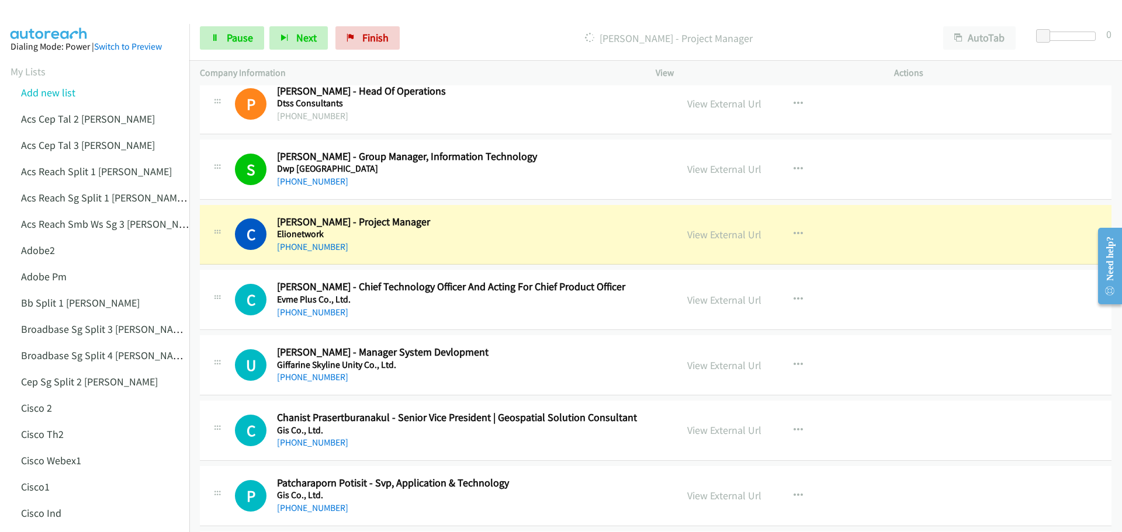
scroll to position [2337, 0]
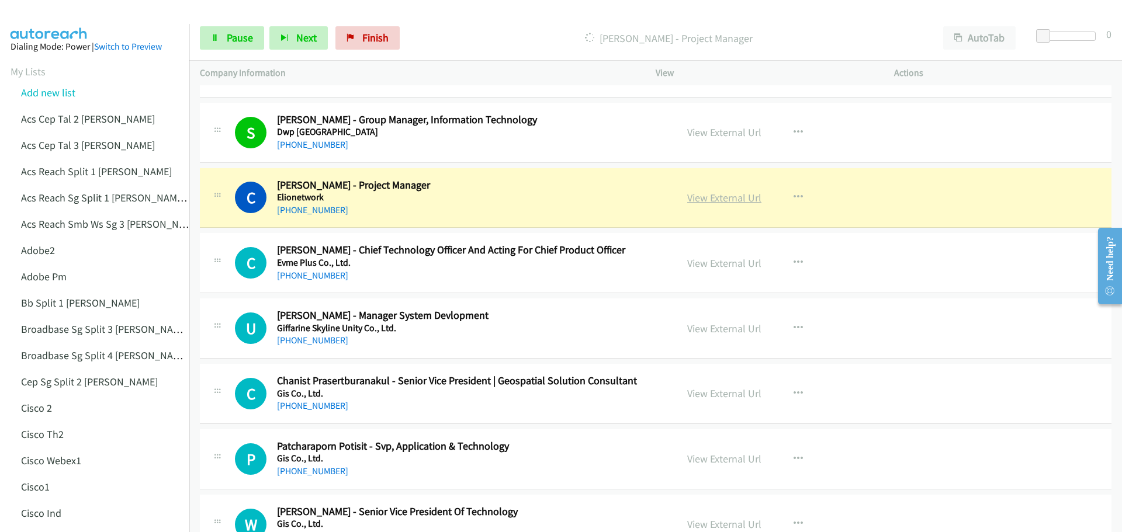
click at [711, 193] on link "View External Url" at bounding box center [724, 197] width 74 height 13
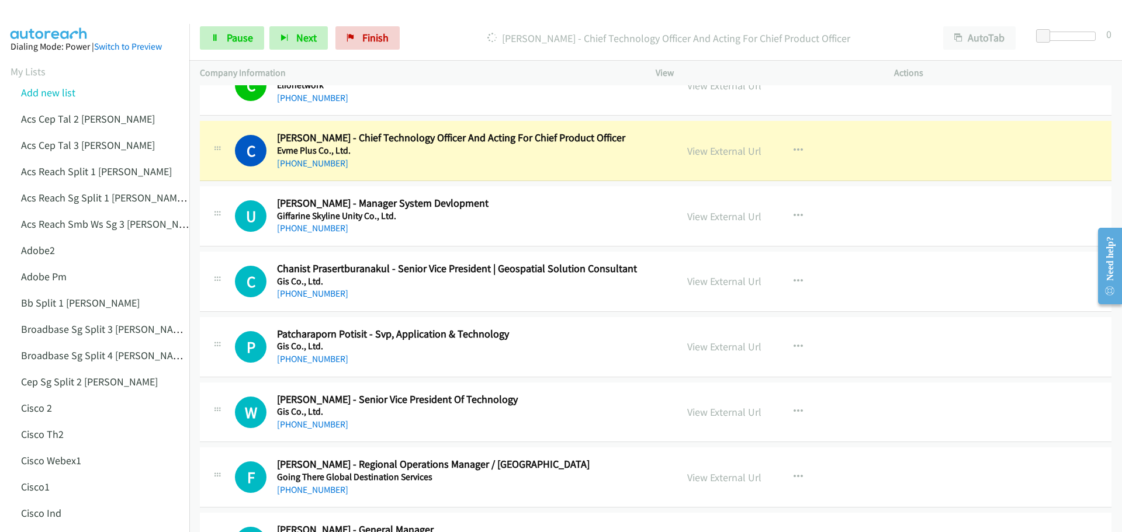
scroll to position [2453, 0]
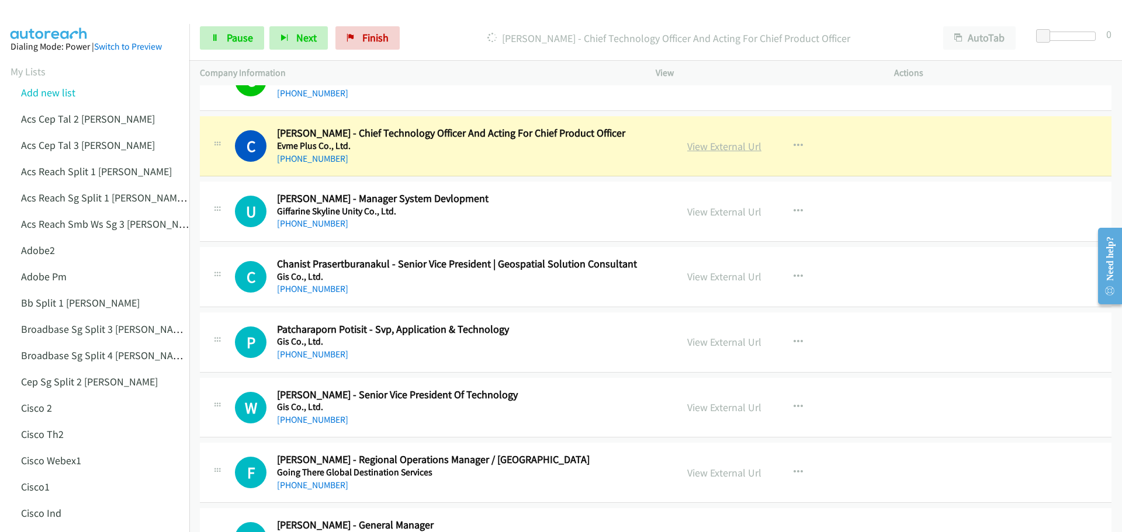
click at [731, 146] on link "View External Url" at bounding box center [724, 146] width 74 height 13
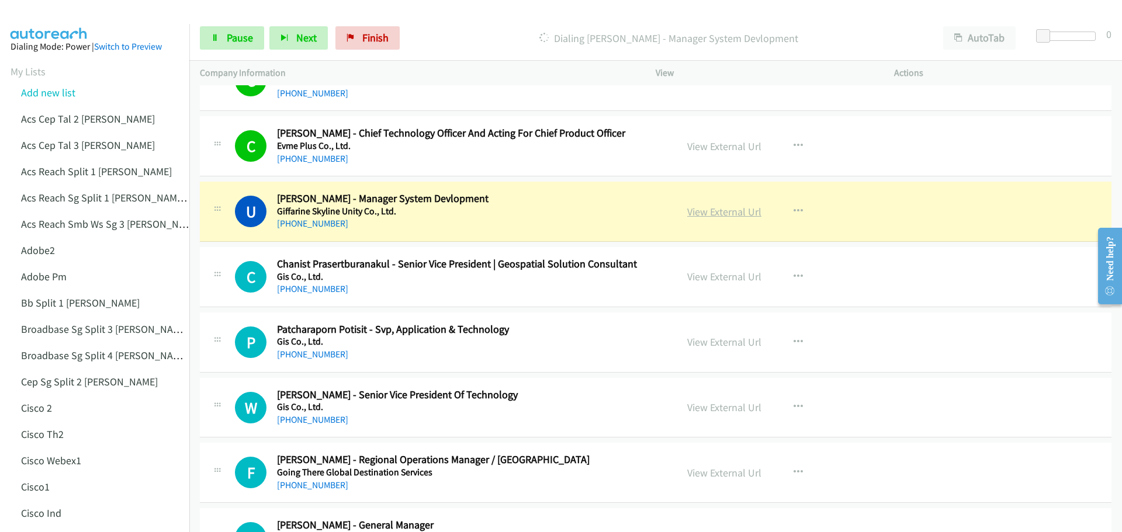
click at [711, 213] on link "View External Url" at bounding box center [724, 211] width 74 height 13
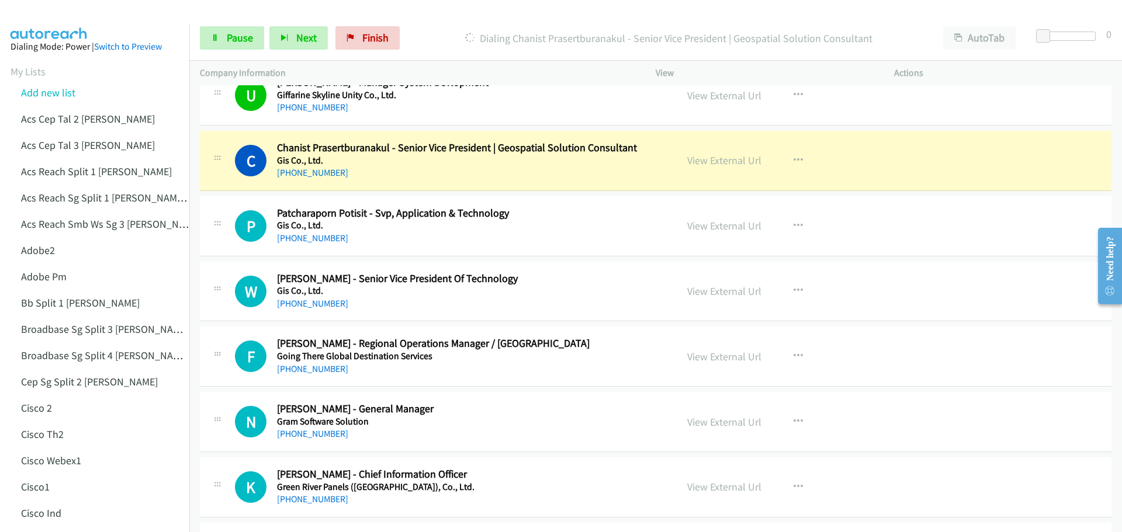
scroll to position [2570, 0]
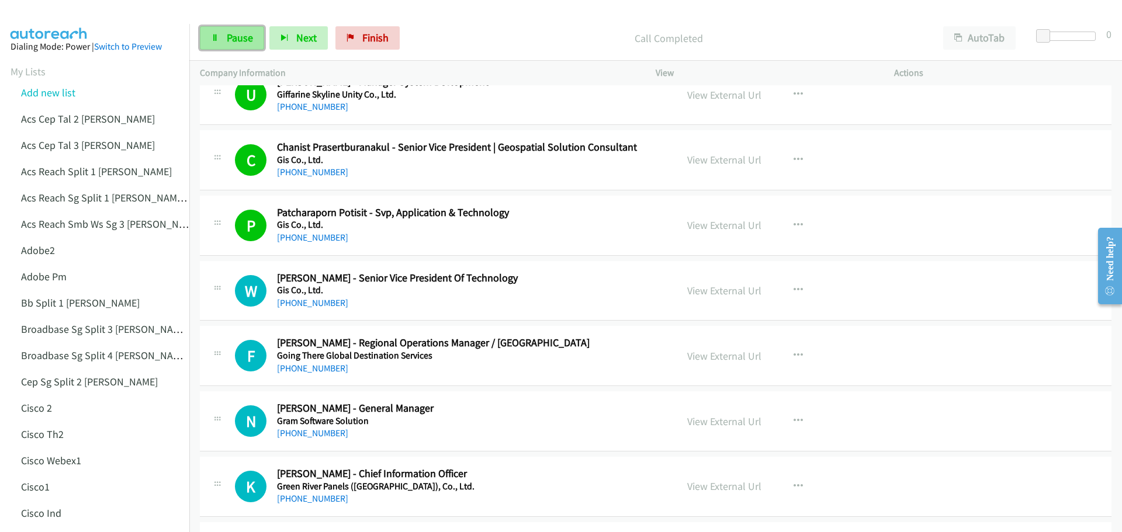
click at [242, 39] on span "Pause" at bounding box center [240, 37] width 26 height 13
click at [794, 291] on icon "button" at bounding box center [797, 290] width 9 height 9
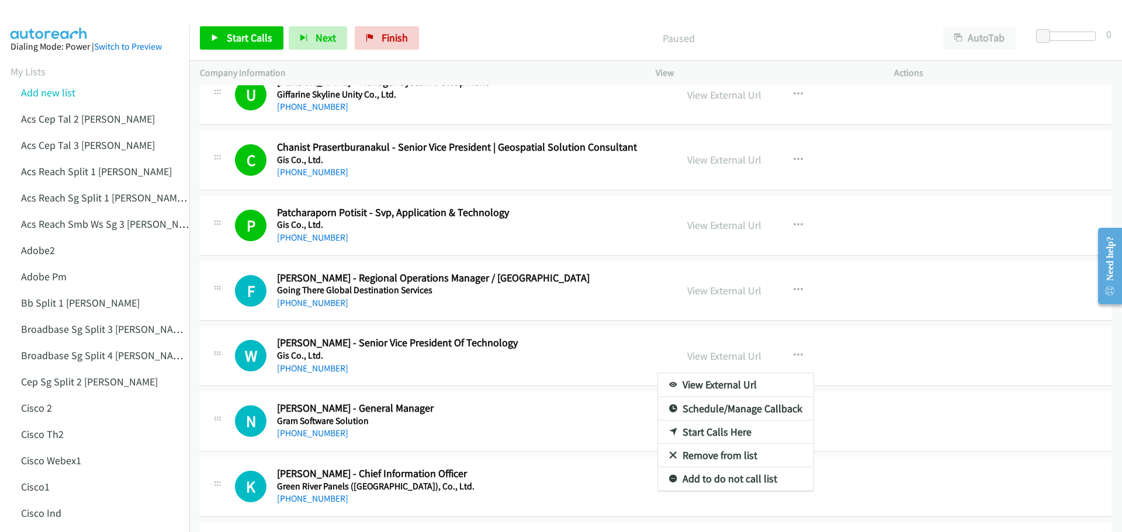
click at [909, 275] on div at bounding box center [561, 266] width 1122 height 532
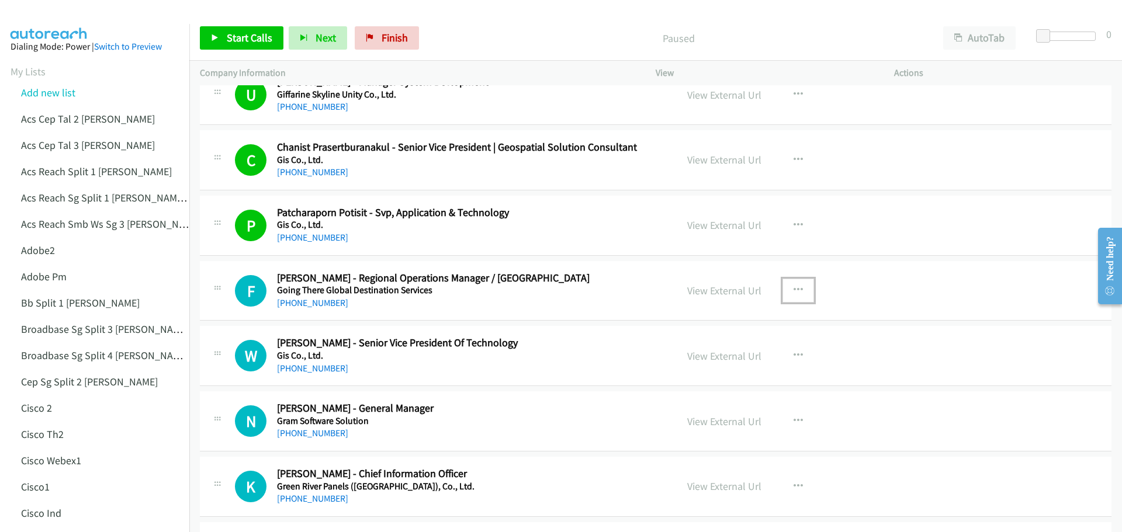
click at [797, 289] on icon "button" at bounding box center [797, 290] width 9 height 9
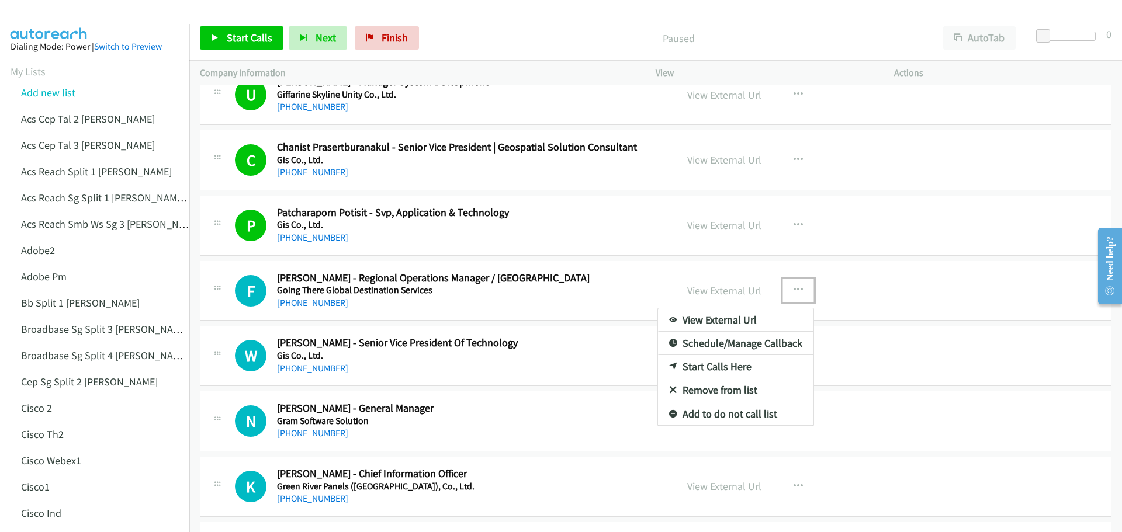
click at [738, 365] on link "Start Calls Here" at bounding box center [735, 366] width 155 height 23
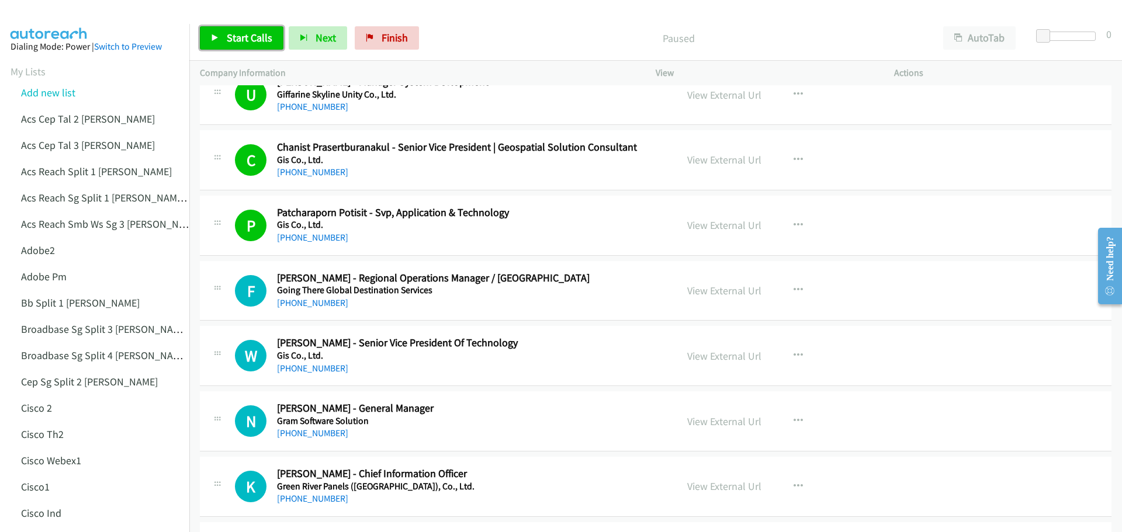
click at [246, 36] on span "Start Calls" at bounding box center [250, 37] width 46 height 13
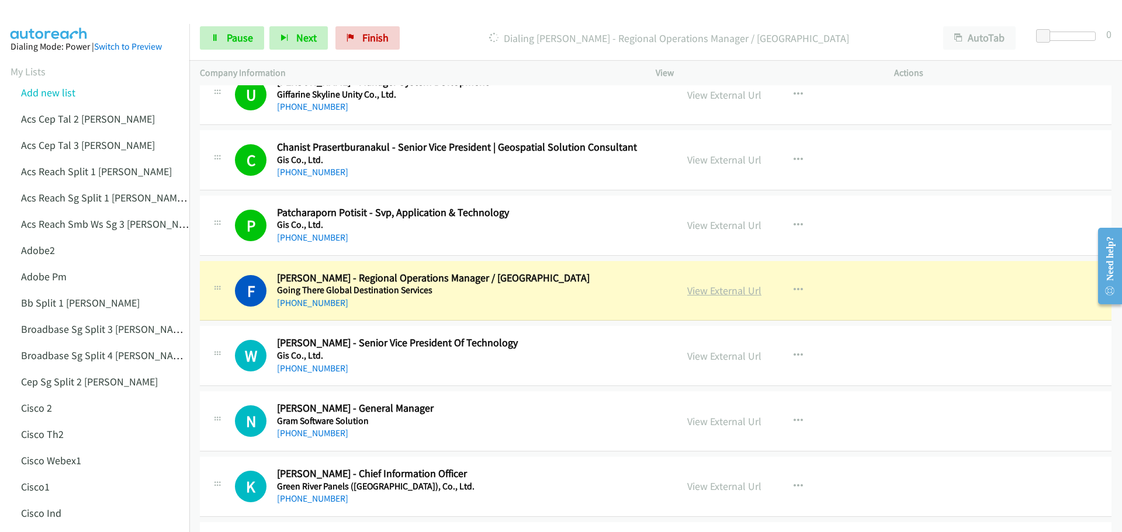
click at [727, 293] on link "View External Url" at bounding box center [724, 290] width 74 height 13
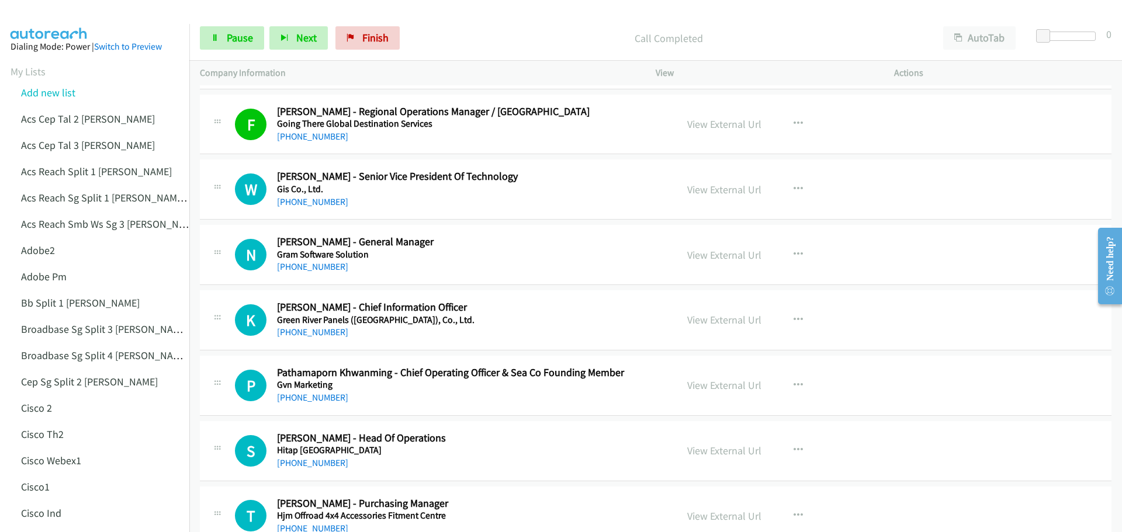
scroll to position [2745, 0]
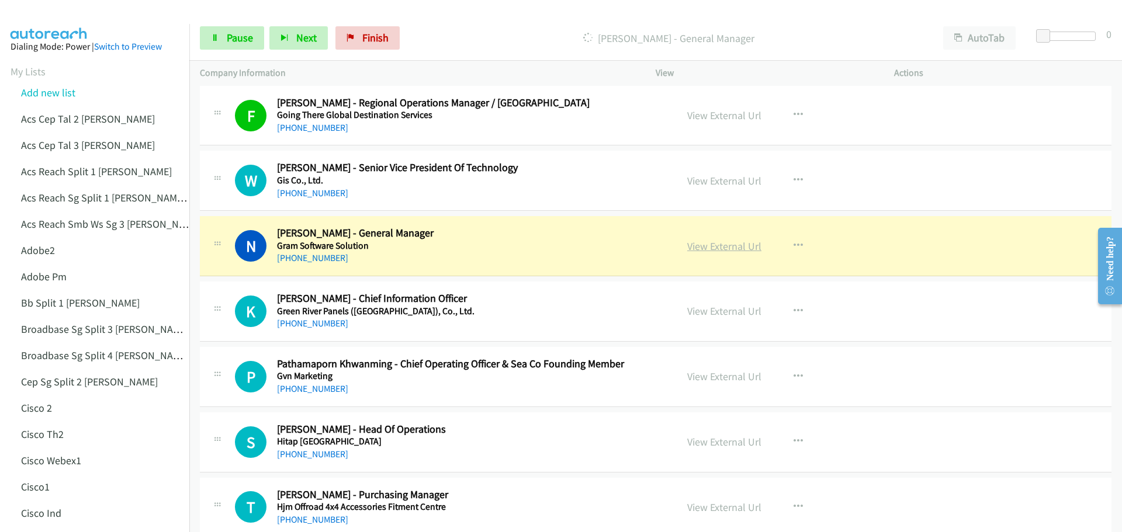
click at [719, 247] on link "View External Url" at bounding box center [724, 245] width 74 height 13
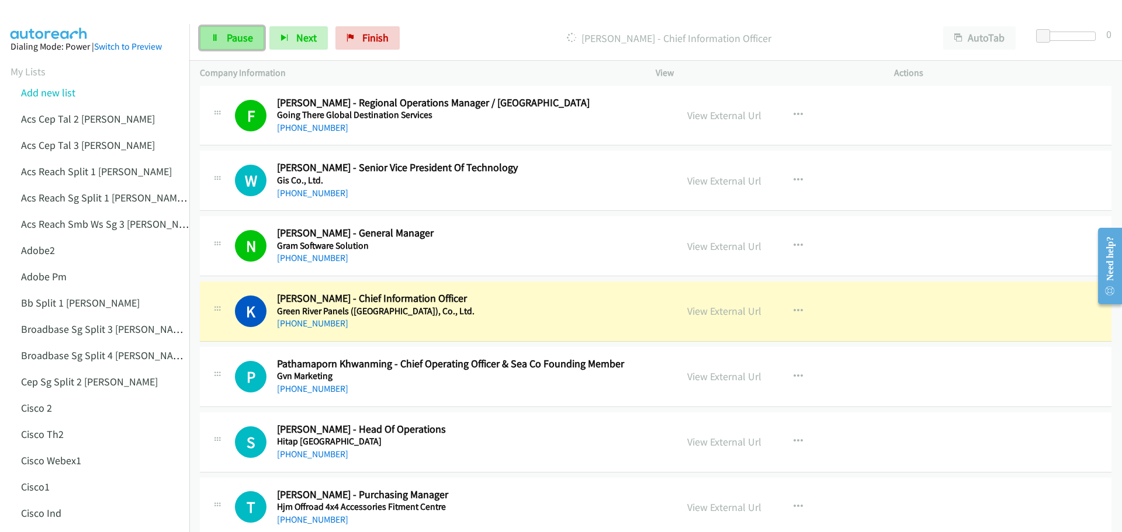
click at [231, 44] on span "Pause" at bounding box center [240, 37] width 26 height 13
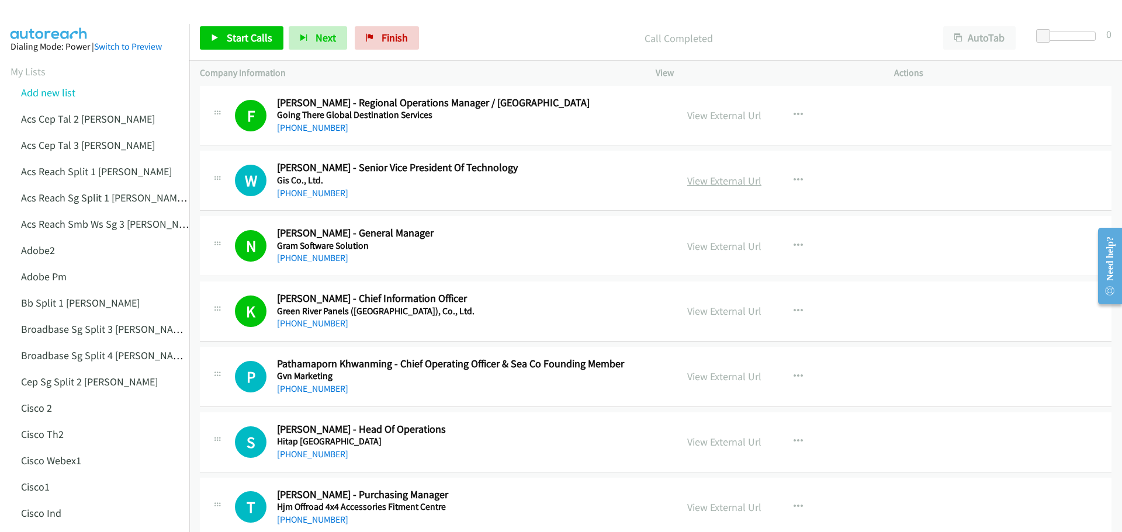
click at [734, 182] on link "View External Url" at bounding box center [724, 180] width 74 height 13
click at [249, 37] on span "Start Calls" at bounding box center [250, 37] width 46 height 13
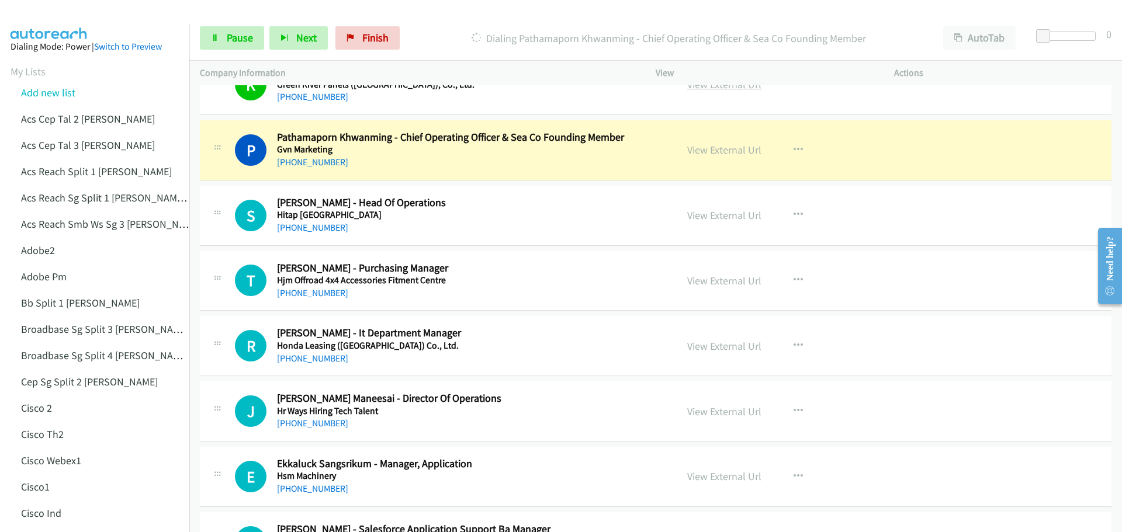
scroll to position [2979, 0]
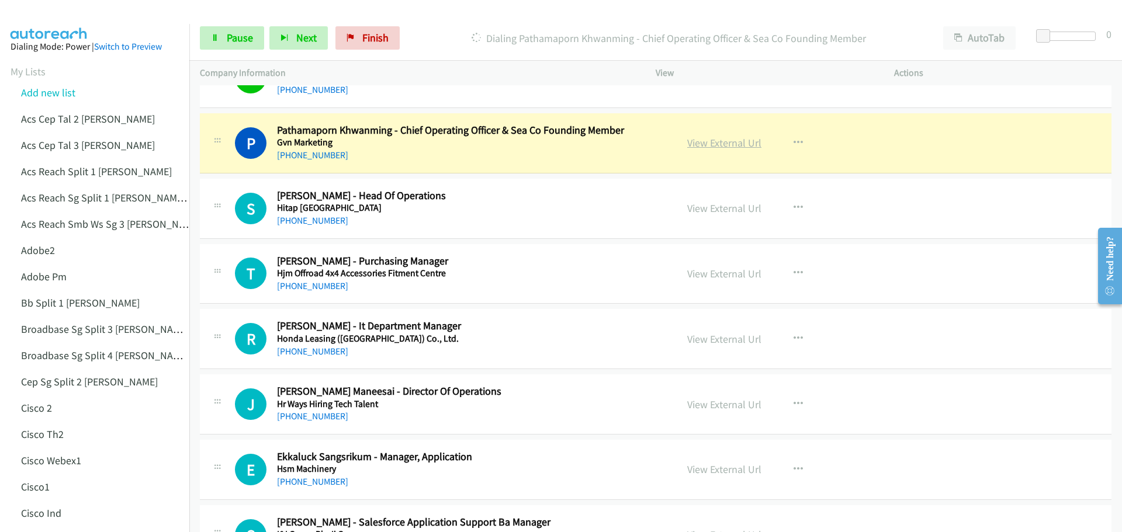
click at [706, 145] on link "View External Url" at bounding box center [724, 142] width 74 height 13
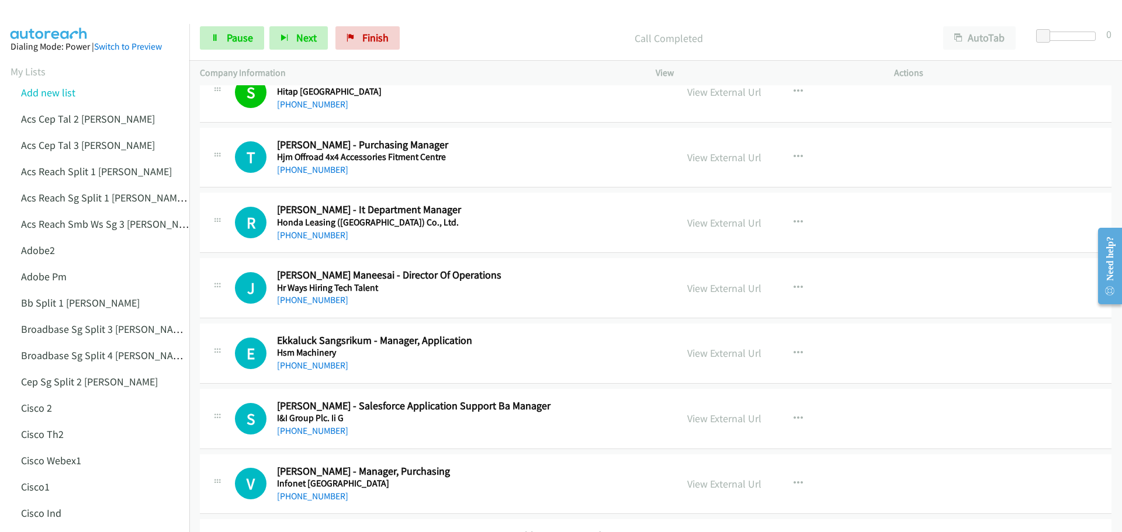
scroll to position [3096, 0]
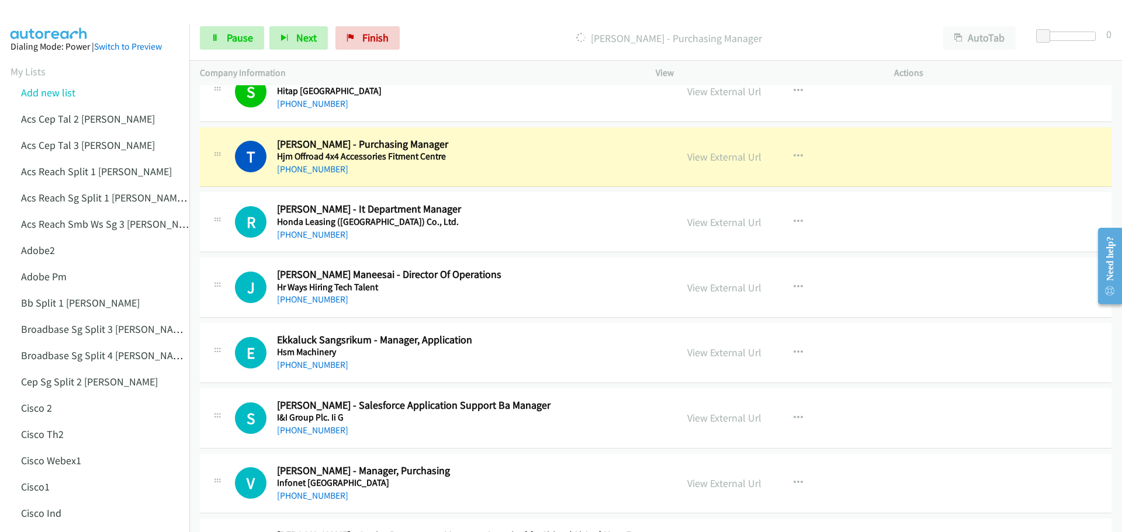
click at [731, 165] on div "View External Url View External Url Schedule/Manage Callback Start Calls Here R…" at bounding box center [800, 157] width 249 height 39
click at [731, 162] on link "View External Url" at bounding box center [724, 156] width 74 height 13
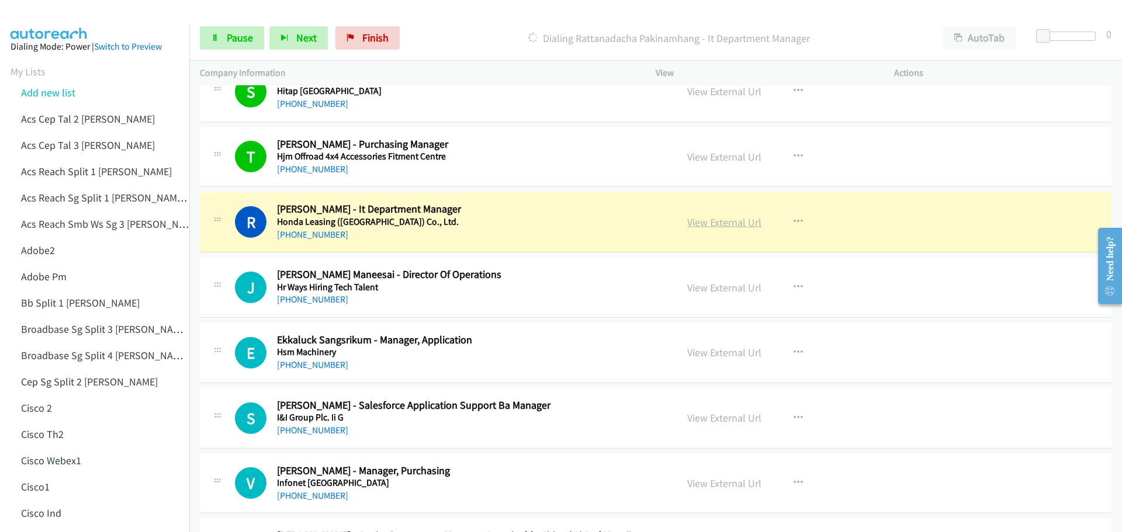
click at [698, 224] on link "View External Url" at bounding box center [724, 222] width 74 height 13
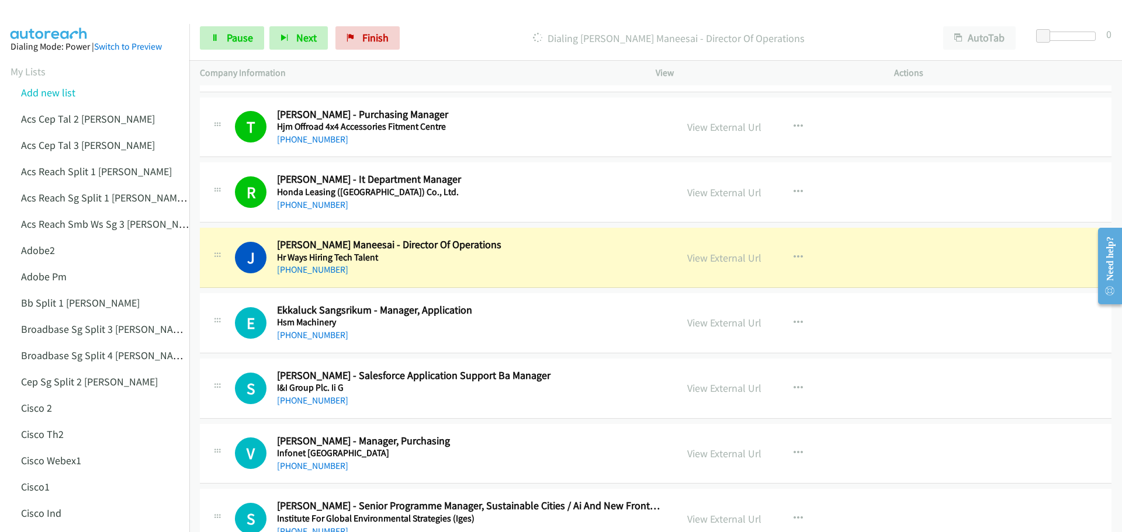
scroll to position [3154, 0]
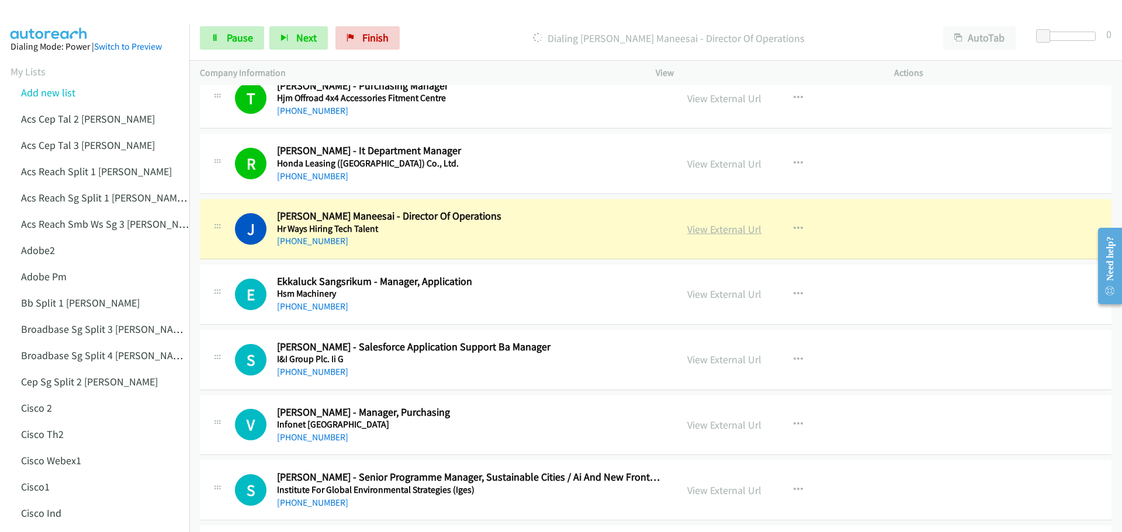
click at [710, 229] on link "View External Url" at bounding box center [724, 229] width 74 height 13
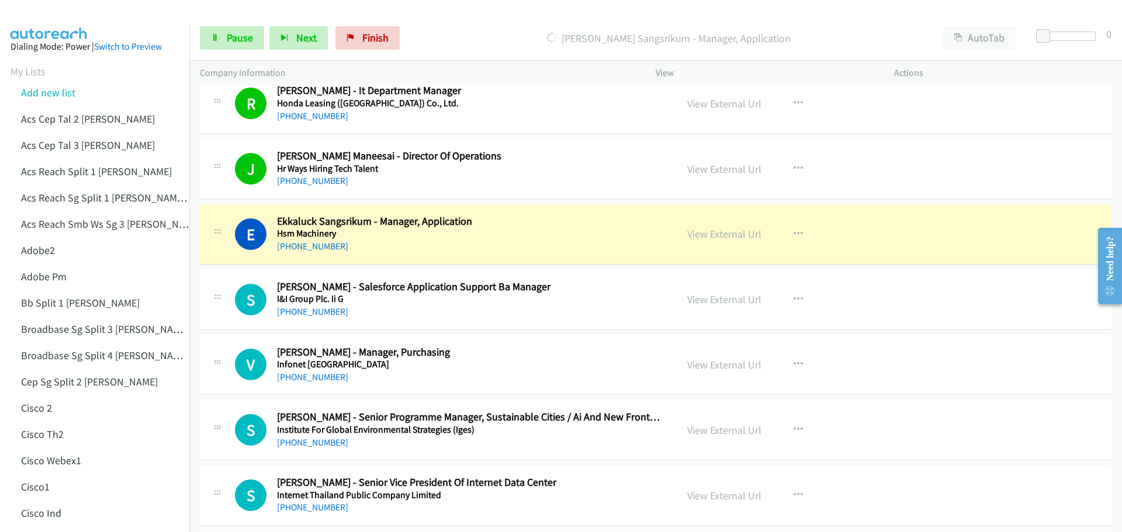
scroll to position [3271, 0]
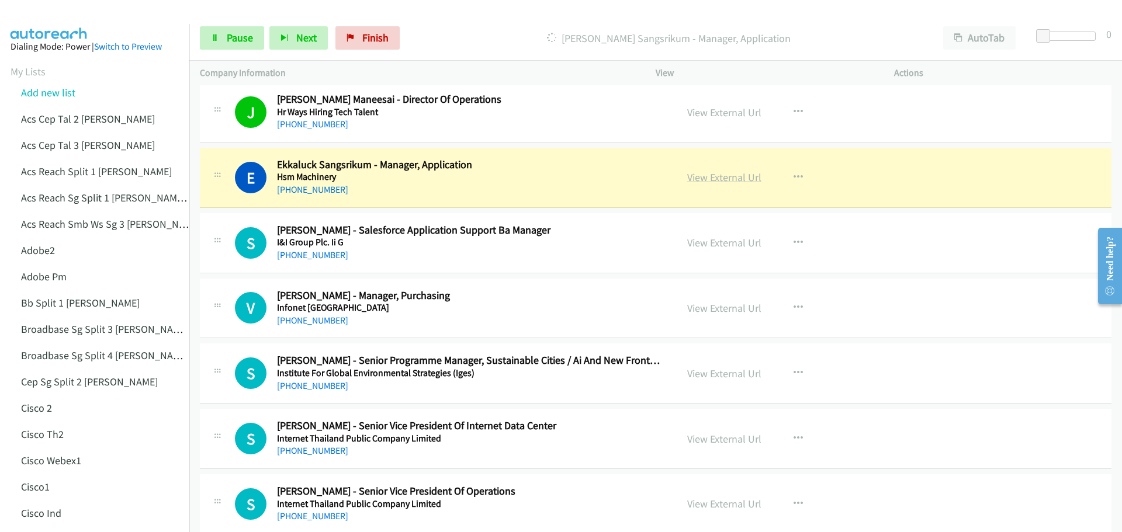
click at [703, 180] on link "View External Url" at bounding box center [724, 177] width 74 height 13
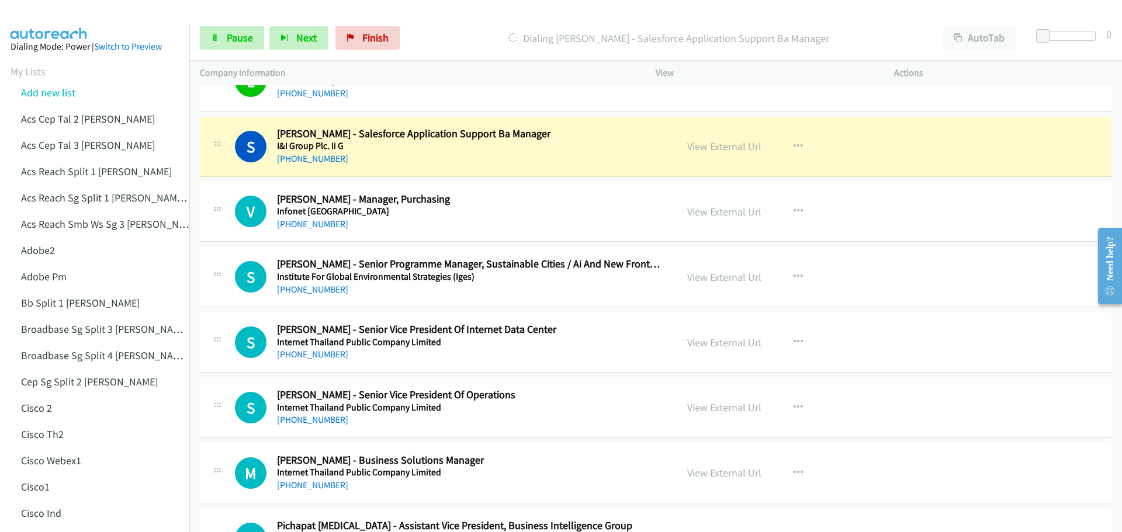
scroll to position [3388, 0]
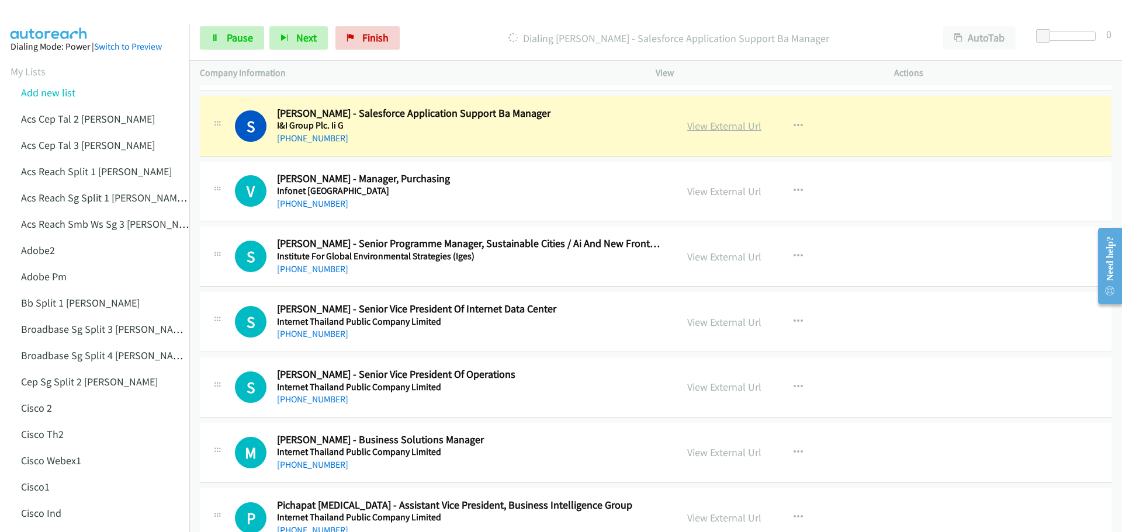
click at [717, 126] on link "View External Url" at bounding box center [724, 125] width 74 height 13
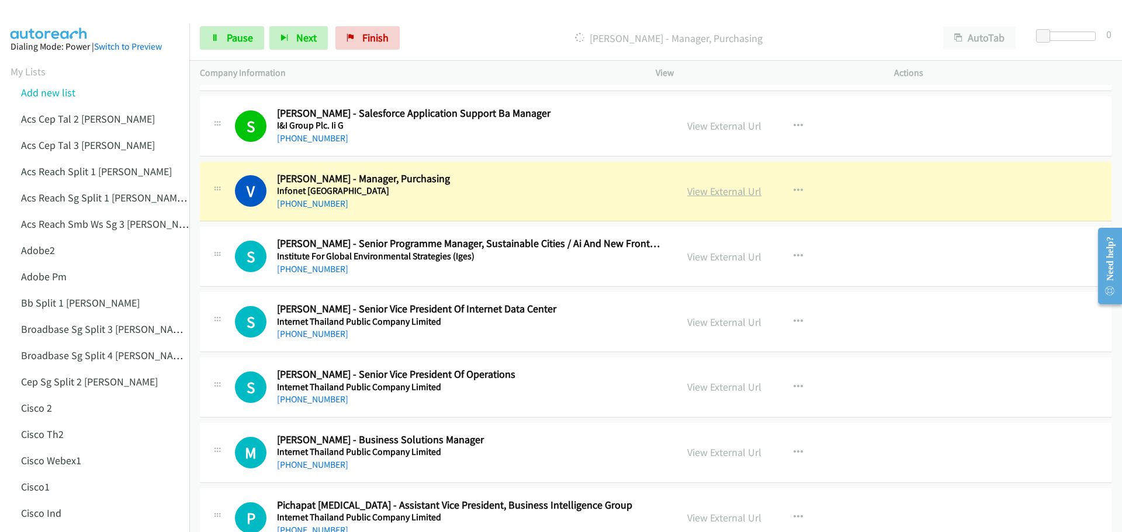
click at [716, 189] on link "View External Url" at bounding box center [724, 191] width 74 height 13
click at [237, 41] on span "Pause" at bounding box center [240, 37] width 26 height 13
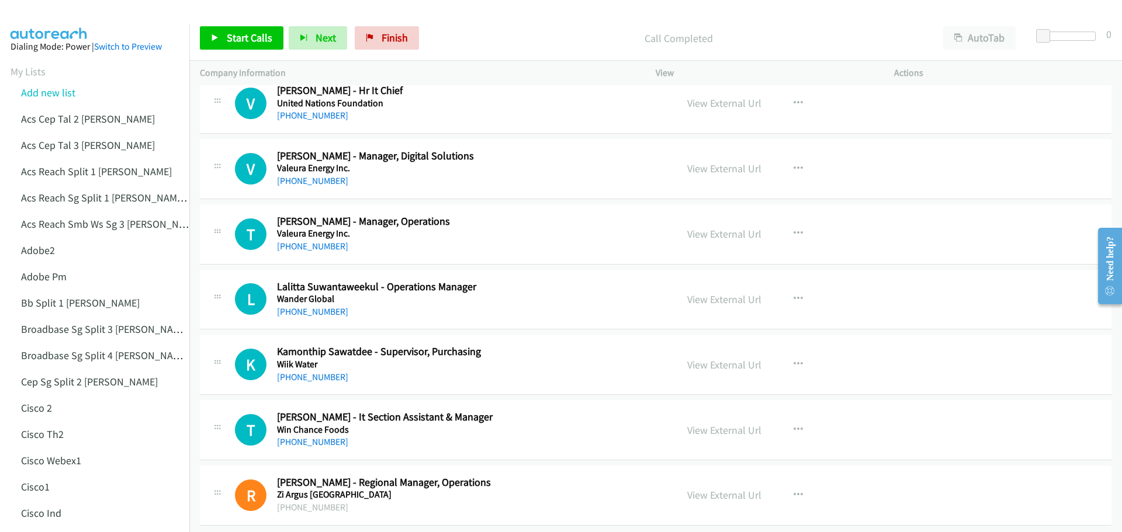
scroll to position [7144, 0]
